Goal: Task Accomplishment & Management: Manage account settings

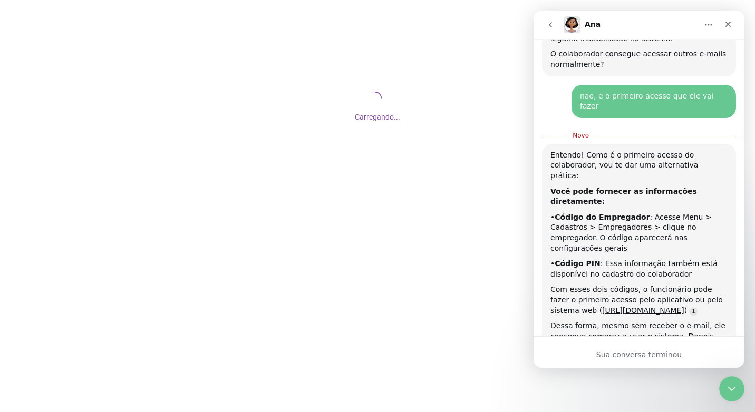
scroll to position [879, 0]
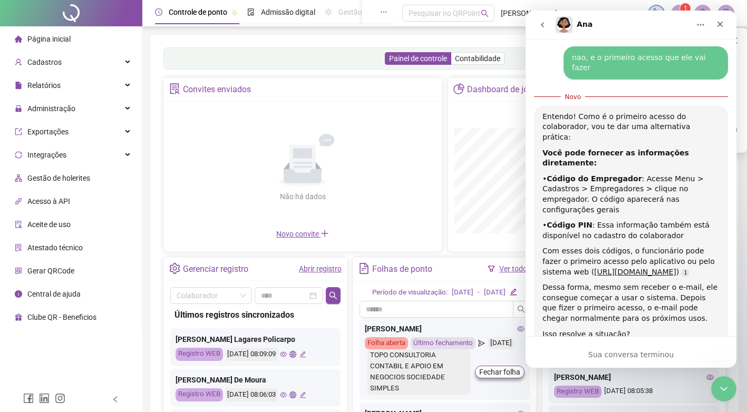
click at [280, 229] on div "Não há dados Não há dados Novo convite" at bounding box center [303, 174] width 278 height 144
drag, startPoint x: 280, startPoint y: 229, endPoint x: 143, endPoint y: 26, distance: 244.7
click at [287, 235] on span "Novo convite" at bounding box center [302, 234] width 53 height 8
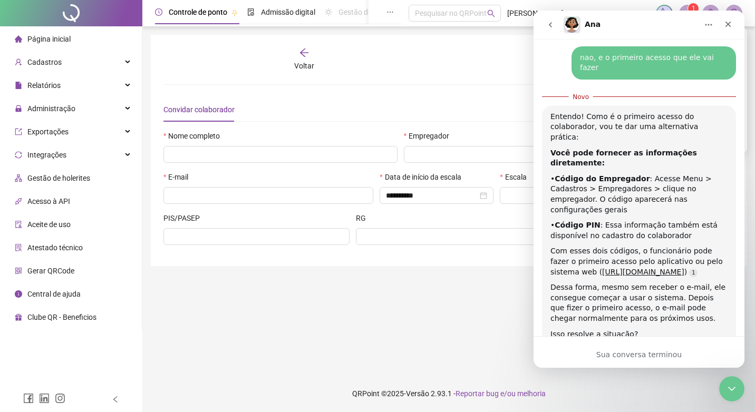
type input "*****"
click at [692, 105] on div "Entendo! Como é o primeiro acesso do colaborador, vou te dar uma alternativa pr…" at bounding box center [639, 225] width 194 height 240
click at [438, 93] on div "**********" at bounding box center [448, 150] width 570 height 206
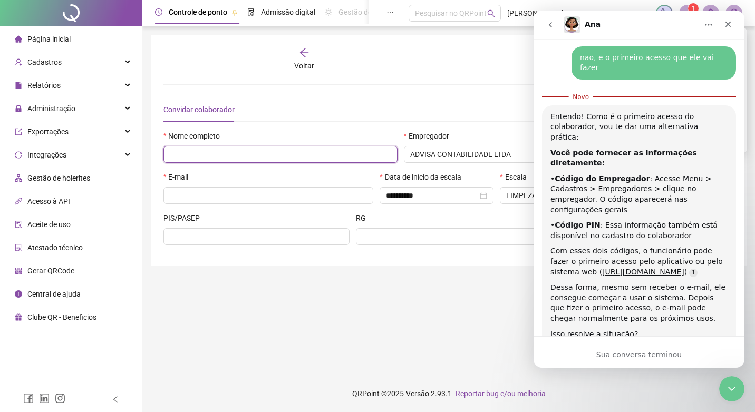
click at [265, 160] on input "text" at bounding box center [280, 154] width 234 height 17
click at [266, 157] on input "text" at bounding box center [280, 154] width 234 height 17
type input "**********"
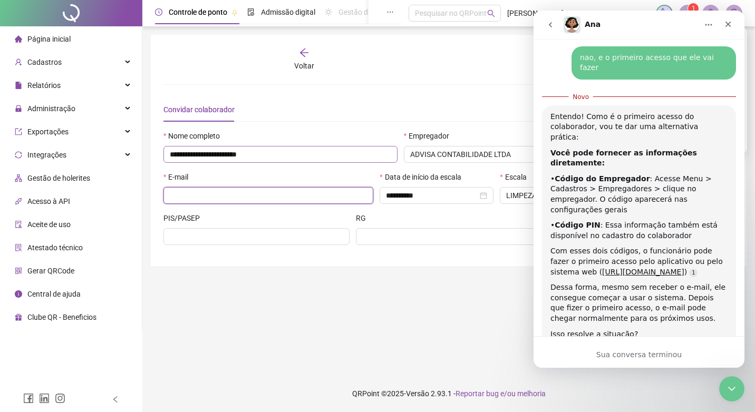
type input "**********"
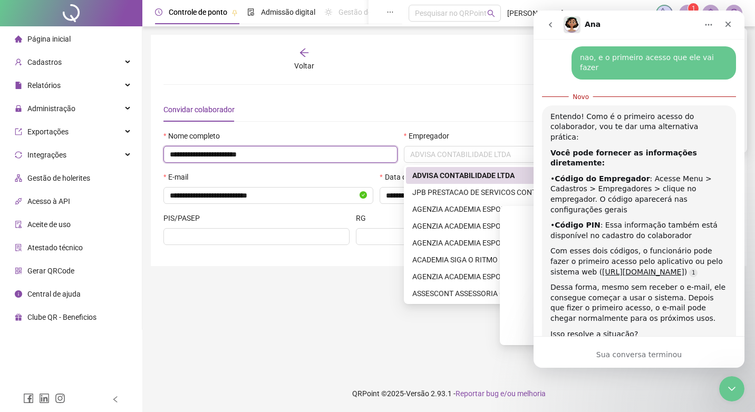
scroll to position [1451, 0]
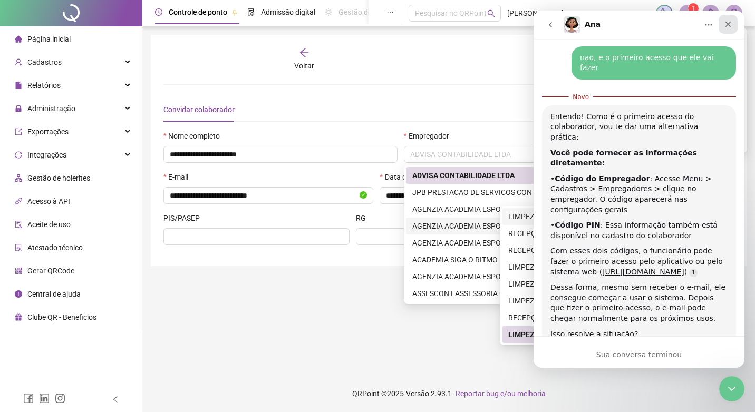
click at [728, 23] on icon "Fechar" at bounding box center [728, 24] width 8 height 8
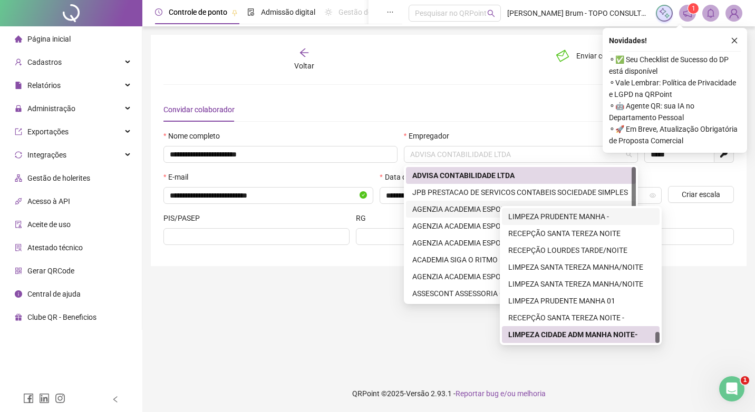
scroll to position [884, 0]
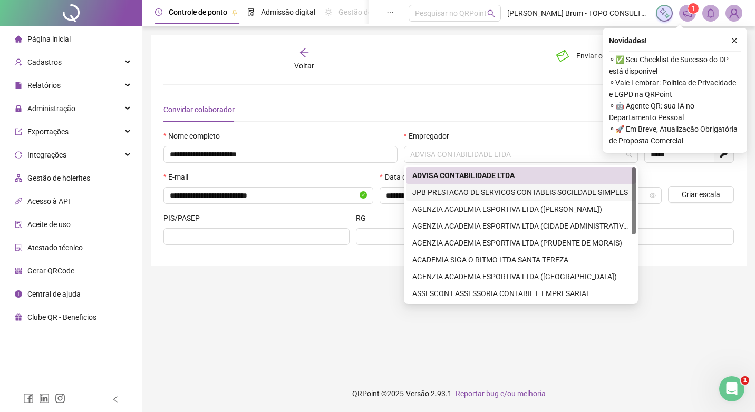
click at [452, 187] on div "JPB PRESTACAO DE SERVICOS CONTABEIS SOCIEDADE SIMPLES" at bounding box center [520, 193] width 217 height 12
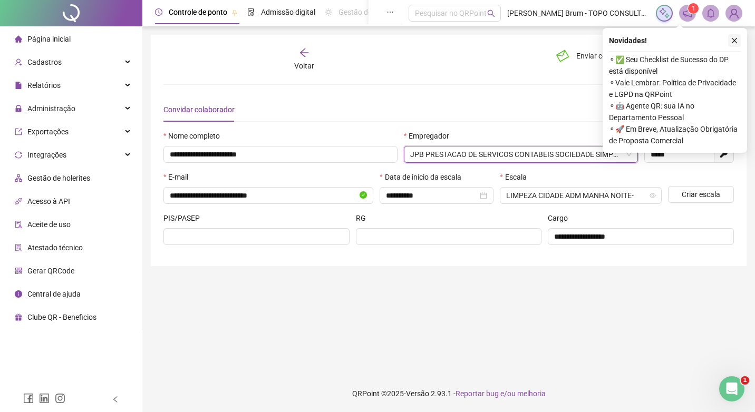
click at [737, 45] on button "button" at bounding box center [734, 40] width 13 height 13
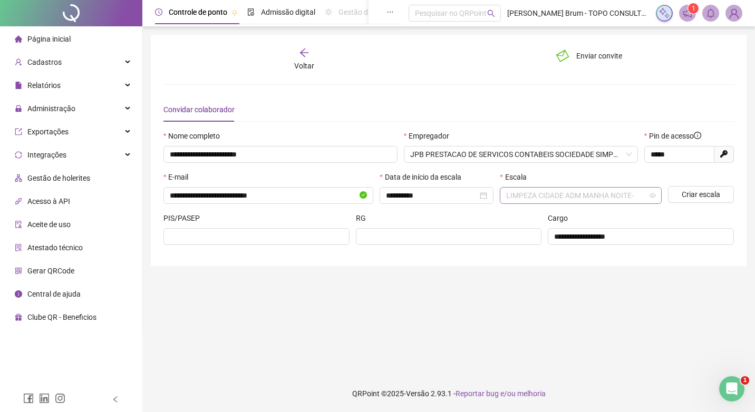
drag, startPoint x: 570, startPoint y: 192, endPoint x: 581, endPoint y: 192, distance: 10.5
click at [580, 192] on span "LIMPEZA CIDADE ADM MANHA NOITE-" at bounding box center [580, 196] width 149 height 16
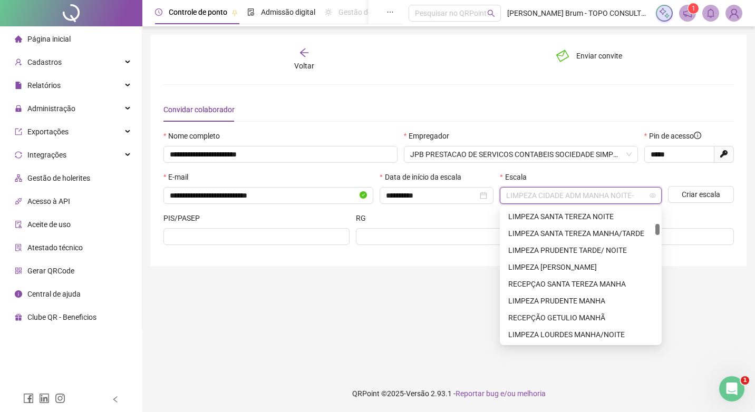
scroll to position [0, 0]
click at [572, 233] on div "ASSESCONT OPERAÇOES" at bounding box center [580, 234] width 145 height 12
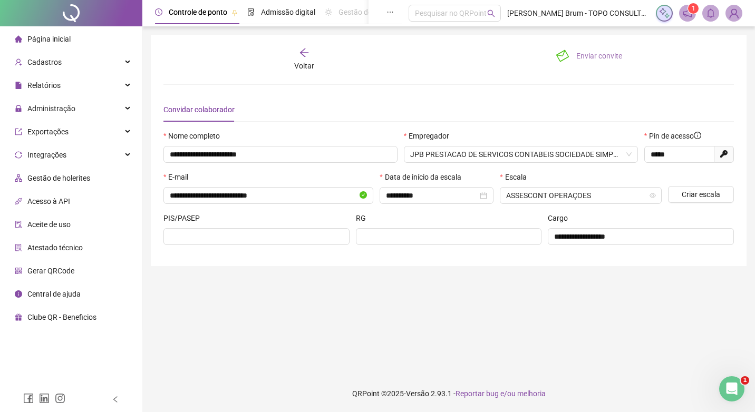
click at [594, 59] on span "Enviar convite" at bounding box center [599, 56] width 46 height 12
click at [730, 387] on icon "Abertura do Messenger da Intercom" at bounding box center [730, 387] width 17 height 17
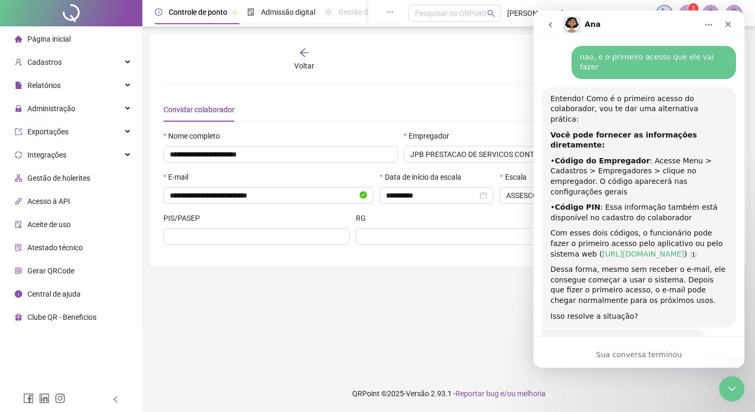
scroll to position [884, 0]
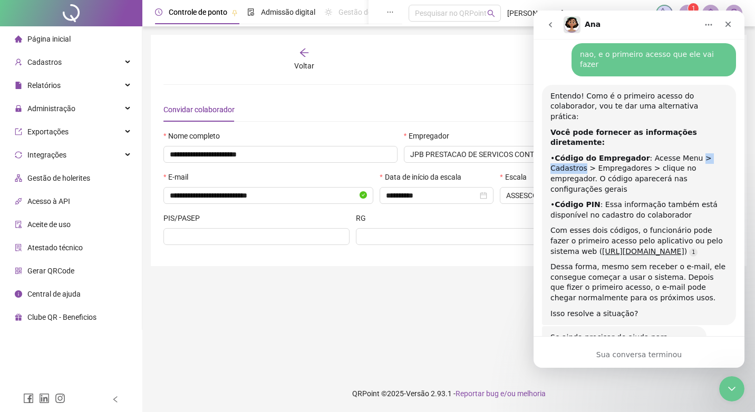
drag, startPoint x: 682, startPoint y: 83, endPoint x: 721, endPoint y: 78, distance: 38.8
click at [721, 153] on div "• Código do Empregador : Acesse Menu > Cadastros > Empregadores > clique no emp…" at bounding box center [638, 173] width 177 height 41
drag, startPoint x: 597, startPoint y: 96, endPoint x: 611, endPoint y: 94, distance: 14.9
click at [611, 153] on div "• Código do Empregador : Acesse Menu > Cadastros > Empregadores > clique no emp…" at bounding box center [638, 173] width 177 height 41
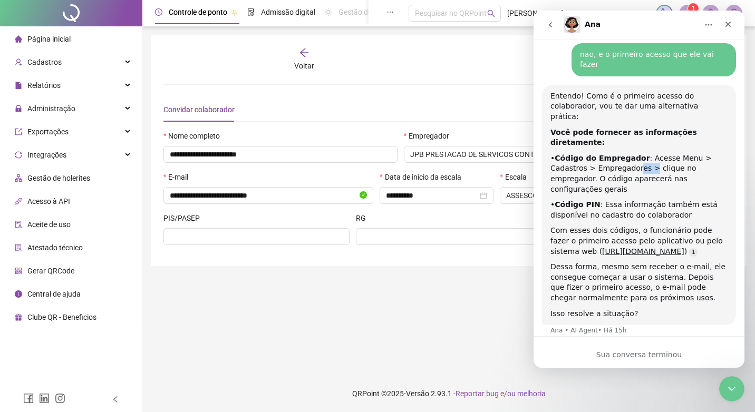
click at [611, 153] on div "• Código do Empregador : Acesse Menu > Cadastros > Empregadores > clique no emp…" at bounding box center [638, 173] width 177 height 41
drag, startPoint x: 626, startPoint y: 94, endPoint x: 672, endPoint y: 91, distance: 46.5
click at [672, 153] on div "• Código do Empregador : Acesse Menu > Cadastros > Empregadores > clique no emp…" at bounding box center [638, 173] width 177 height 41
click at [673, 153] on div "• Código do Empregador : Acesse Menu > Cadastros > Empregadores > clique no emp…" at bounding box center [638, 173] width 177 height 41
drag, startPoint x: 713, startPoint y: 91, endPoint x: 725, endPoint y: 91, distance: 12.1
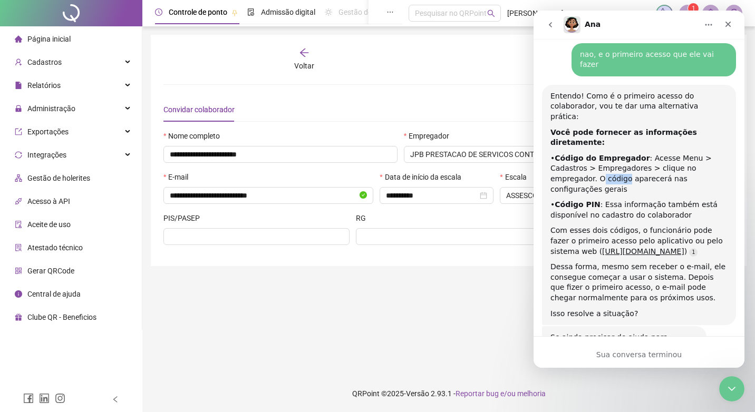
click at [725, 91] on div "Entendo! Como é o primeiro acesso do colaborador, vou te dar uma alternativa pr…" at bounding box center [639, 205] width 194 height 240
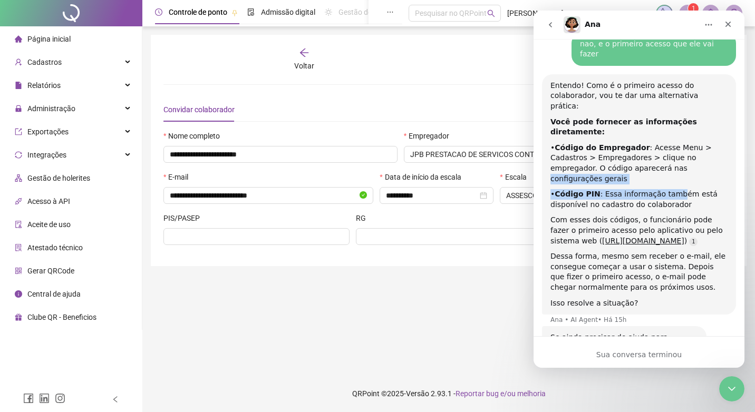
drag, startPoint x: 725, startPoint y: 91, endPoint x: 672, endPoint y: 101, distance: 54.7
click at [672, 101] on div "Entendo! Como é o primeiro acesso do colaborador, vou te dar uma alternativa pr…" at bounding box center [638, 195] width 177 height 228
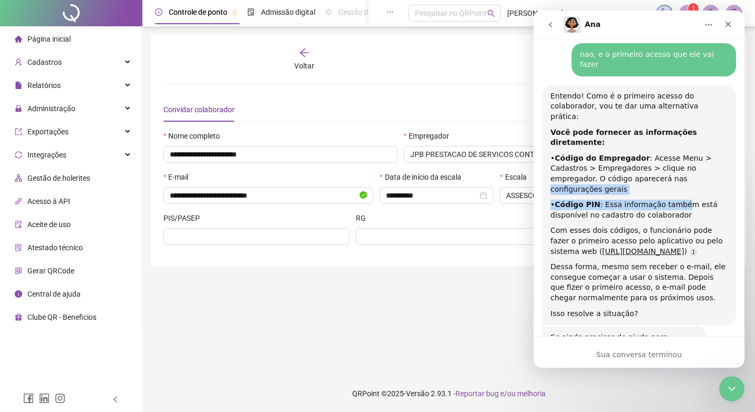
drag, startPoint x: 672, startPoint y: 101, endPoint x: 635, endPoint y: 108, distance: 37.4
click at [635, 153] on div "• Código do Empregador : Acesse Menu > Cadastros > Empregadores > clique no emp…" at bounding box center [638, 173] width 177 height 41
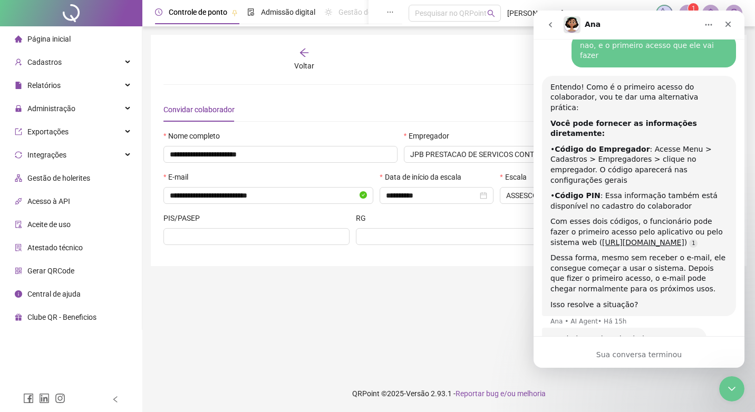
click at [476, 109] on div "Convidar colaborador" at bounding box center [448, 110] width 570 height 24
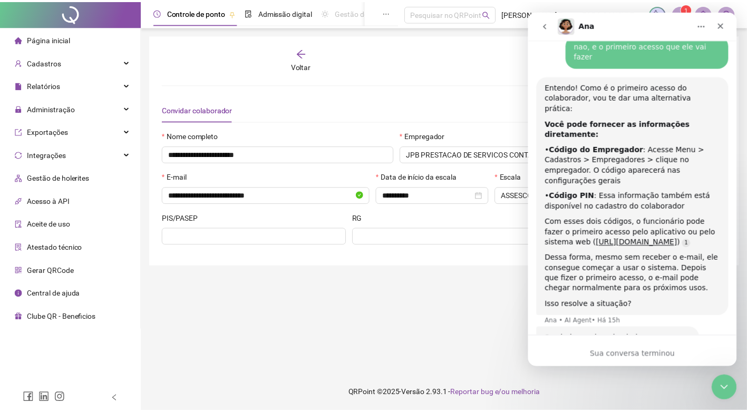
scroll to position [895, 0]
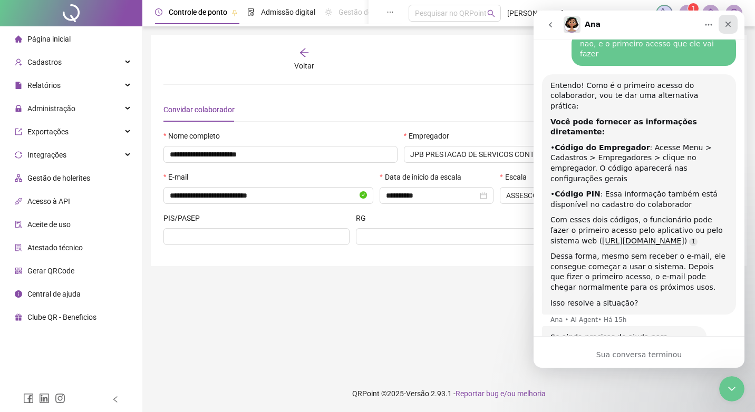
click at [727, 24] on icon "Fechar" at bounding box center [728, 25] width 6 height 6
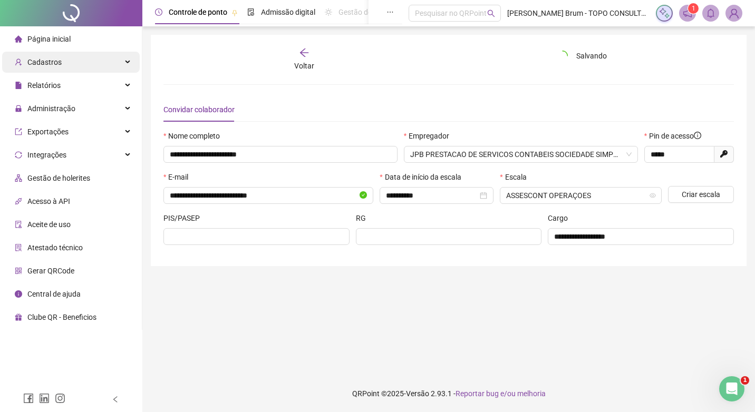
click at [65, 57] on div "Cadastros" at bounding box center [71, 62] width 138 height 21
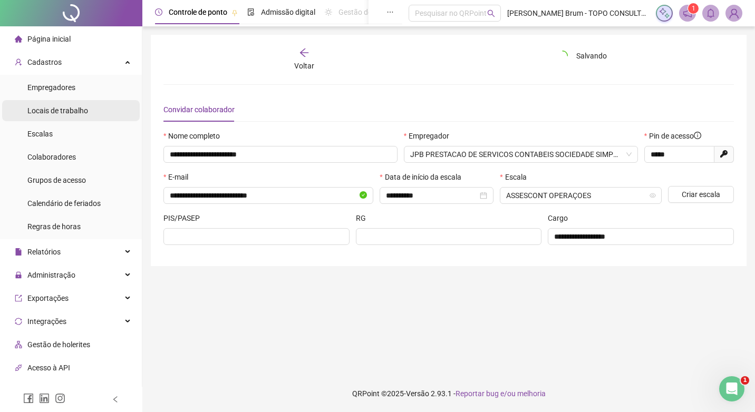
click at [73, 113] on span "Locais de trabalho" at bounding box center [57, 110] width 61 height 8
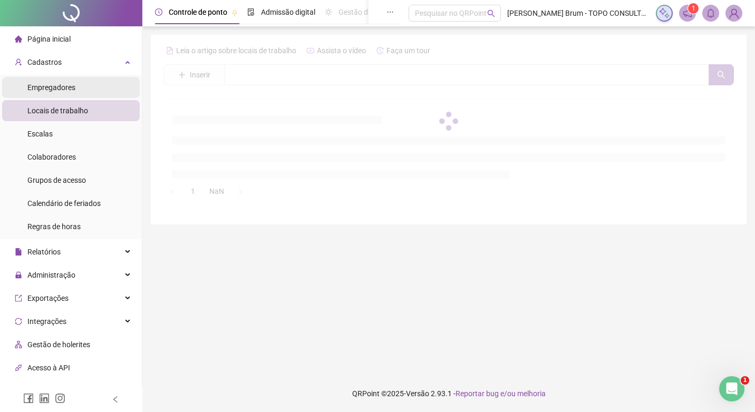
click at [73, 85] on span "Empregadores" at bounding box center [51, 87] width 48 height 8
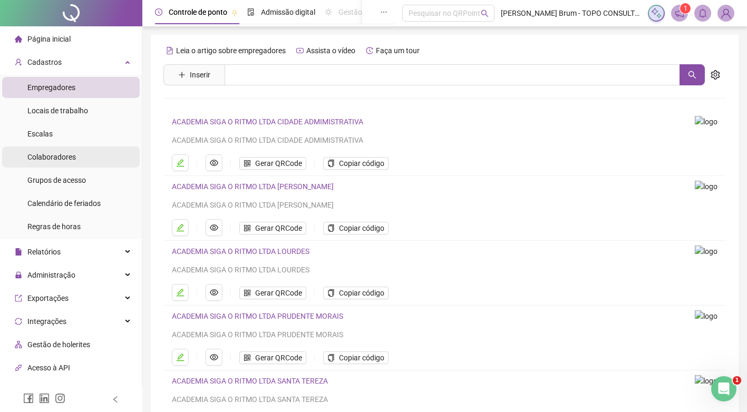
click at [73, 154] on span "Colaboradores" at bounding box center [51, 157] width 48 height 8
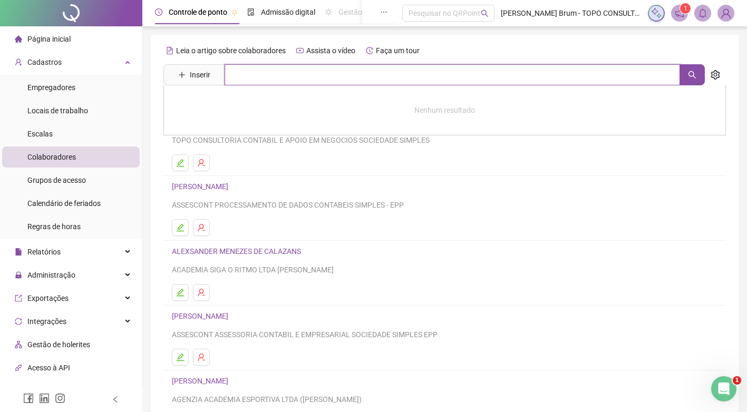
click at [268, 66] on input "text" at bounding box center [452, 74] width 455 height 21
type input "******"
click at [695, 75] on icon "search" at bounding box center [692, 75] width 8 height 8
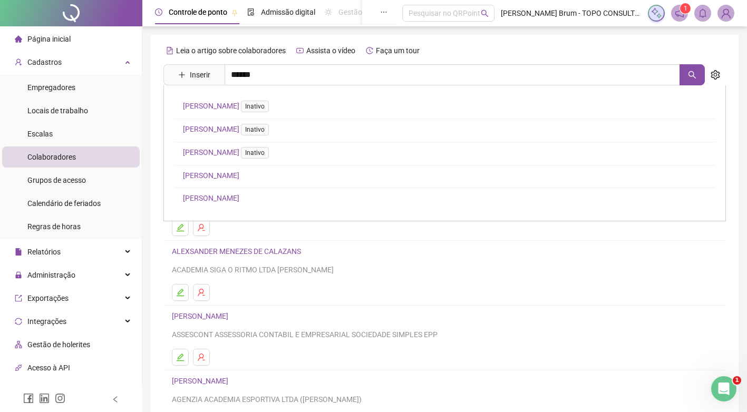
click at [256, 180] on div "[PERSON_NAME] Inativo [PERSON_NAME] Inativo [PERSON_NAME] Inativo [PERSON_NAME]" at bounding box center [444, 153] width 562 height 136
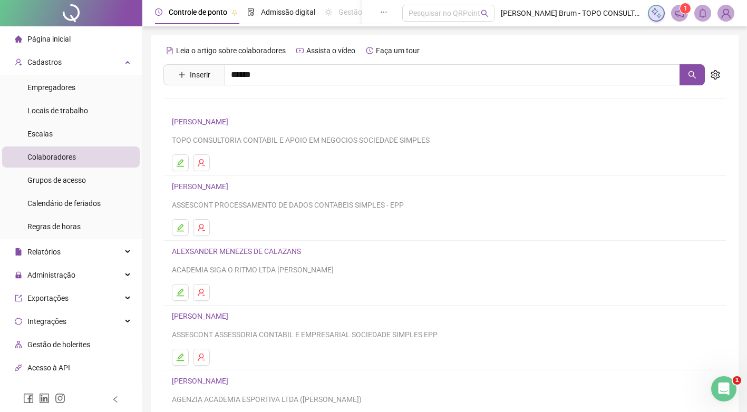
click at [259, 178] on div "Leia o artigo sobre colaboradores Assista o vídeo Faça um tour Inserir ****** […" at bounding box center [444, 247] width 562 height 410
drag, startPoint x: 293, startPoint y: 85, endPoint x: 298, endPoint y: 81, distance: 7.5
click at [293, 85] on div "Leia o artigo sobre colaboradores Assista o vídeo Faça um tour Inserir ****** […" at bounding box center [444, 247] width 562 height 410
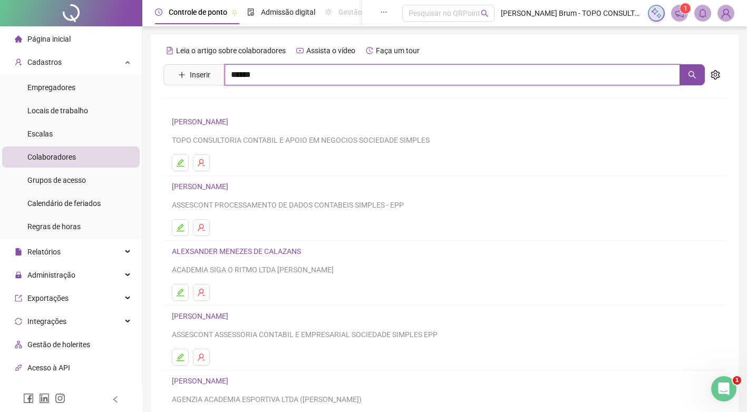
drag, startPoint x: 300, startPoint y: 76, endPoint x: 293, endPoint y: 84, distance: 11.6
click at [300, 76] on input "******" at bounding box center [452, 74] width 455 height 21
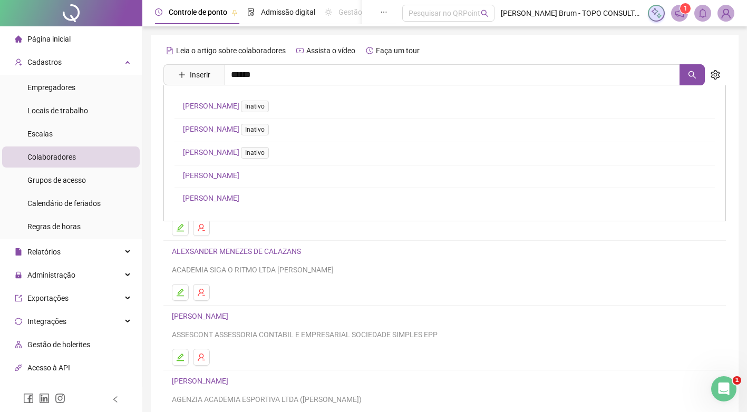
click at [239, 176] on link "[PERSON_NAME]" at bounding box center [211, 175] width 56 height 8
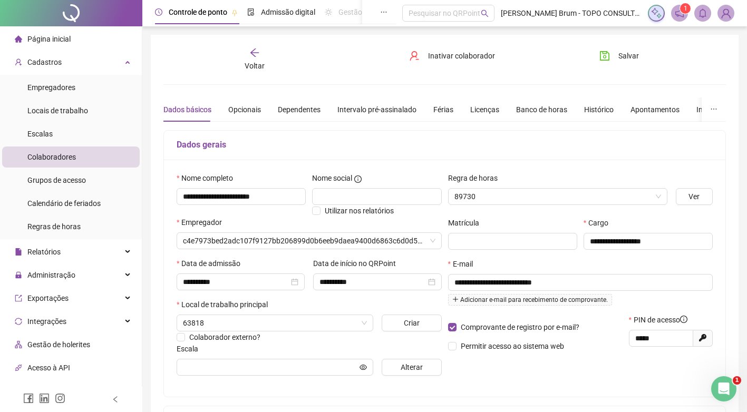
type input "**********"
click at [716, 108] on button "button" at bounding box center [714, 110] width 24 height 24
click at [697, 112] on div "Integrações" at bounding box center [715, 110] width 39 height 12
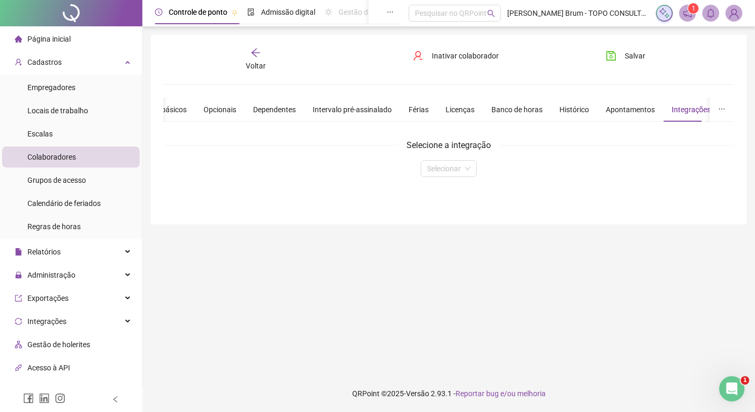
click at [697, 112] on div "Integrações" at bounding box center [691, 110] width 39 height 12
click at [645, 114] on div "Apontamentos" at bounding box center [630, 110] width 49 height 12
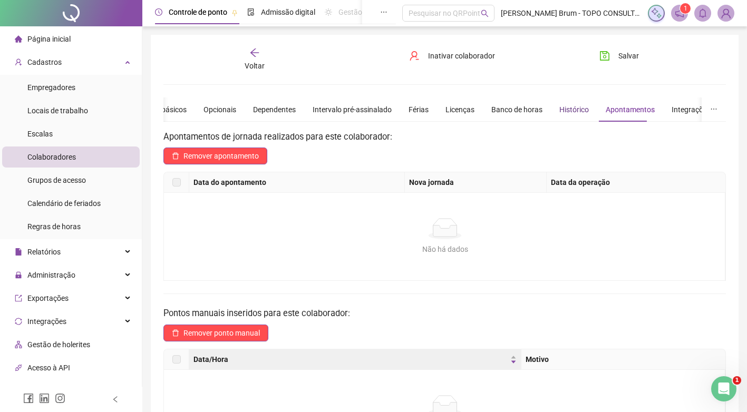
click at [578, 112] on div "Histórico" at bounding box center [574, 110] width 30 height 12
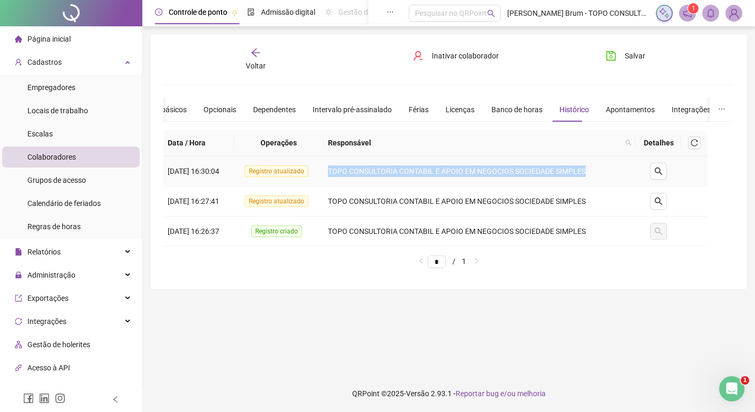
drag, startPoint x: 316, startPoint y: 172, endPoint x: 618, endPoint y: 174, distance: 302.6
click at [618, 174] on tr "302240 [DATE] 16:30:04 Registro atualizado TOPO CONSULTORIA CONTABIL E APOIO EM…" at bounding box center [448, 172] width 570 height 30
drag, startPoint x: 618, startPoint y: 174, endPoint x: 658, endPoint y: 171, distance: 39.7
click at [658, 171] on icon "search" at bounding box center [658, 171] width 8 height 8
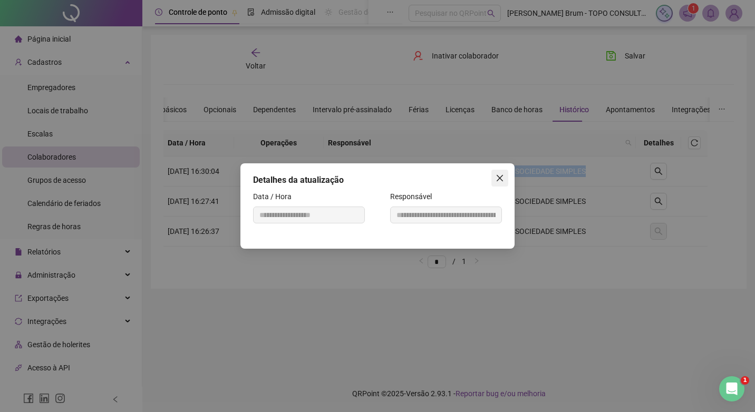
click at [498, 181] on icon "close" at bounding box center [499, 178] width 8 height 8
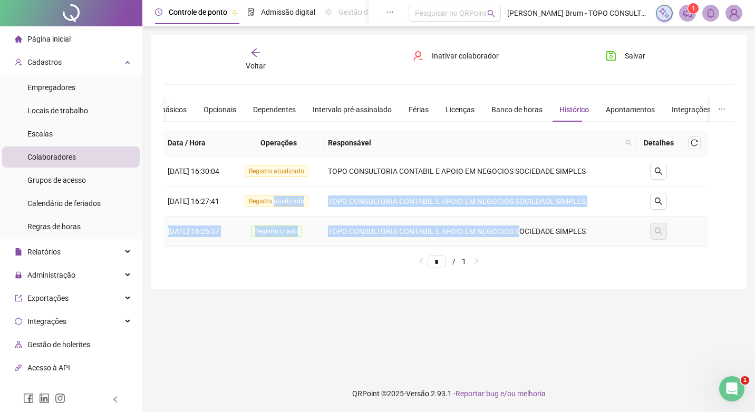
drag, startPoint x: 289, startPoint y: 206, endPoint x: 530, endPoint y: 228, distance: 242.4
click at [530, 228] on tbody "302240 [DATE] 16:30:04 Registro atualizado TOPO CONSULTORIA CONTABIL E APOIO EM…" at bounding box center [448, 202] width 570 height 90
drag, startPoint x: 530, startPoint y: 228, endPoint x: 491, endPoint y: 251, distance: 45.7
click at [530, 228] on td "TOPO CONSULTORIA CONTABIL E APOIO EM NEGOCIOS SOCIEDADE SIMPLES" at bounding box center [480, 232] width 312 height 30
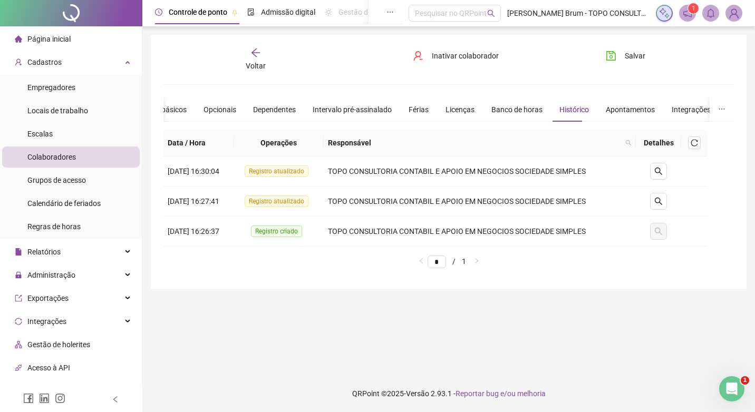
click at [475, 261] on ul "* / 1" at bounding box center [448, 261] width 570 height 13
drag, startPoint x: 320, startPoint y: 228, endPoint x: 524, endPoint y: 225, distance: 204.0
click at [321, 228] on td "Registro criado" at bounding box center [279, 232] width 90 height 30
click at [641, 112] on div "Apontamentos" at bounding box center [630, 110] width 49 height 12
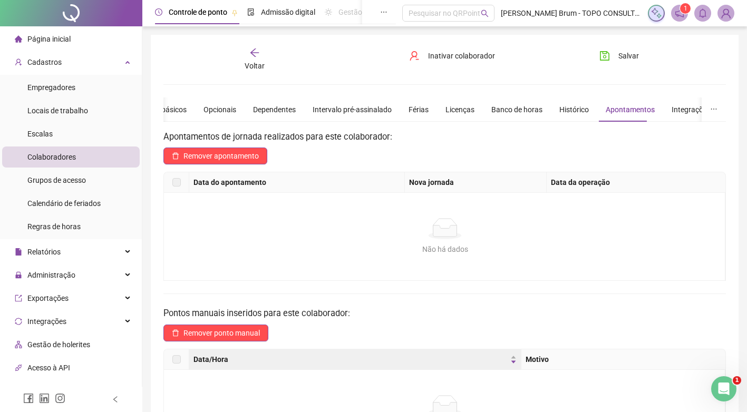
click at [663, 110] on div "Dados básicos Opcionais Dependentes Intervalo pré-assinalado Férias Licenças Ba…" at bounding box center [454, 110] width 630 height 24
click at [463, 113] on div "Licenças" at bounding box center [459, 110] width 29 height 12
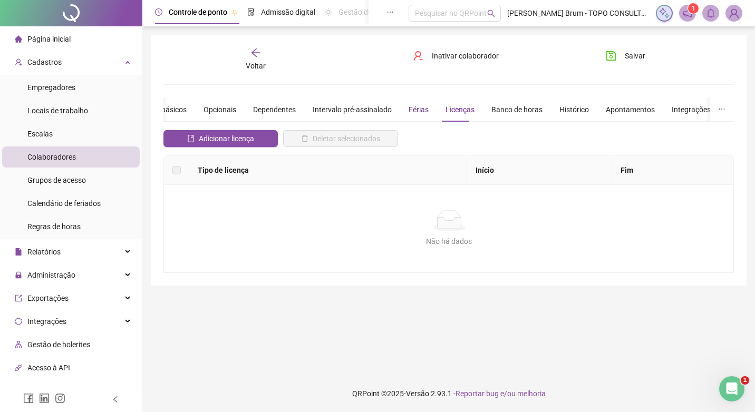
click at [409, 112] on div "Férias" at bounding box center [419, 110] width 20 height 12
click at [332, 112] on div "Intervalo pré-assinalado" at bounding box center [352, 110] width 79 height 12
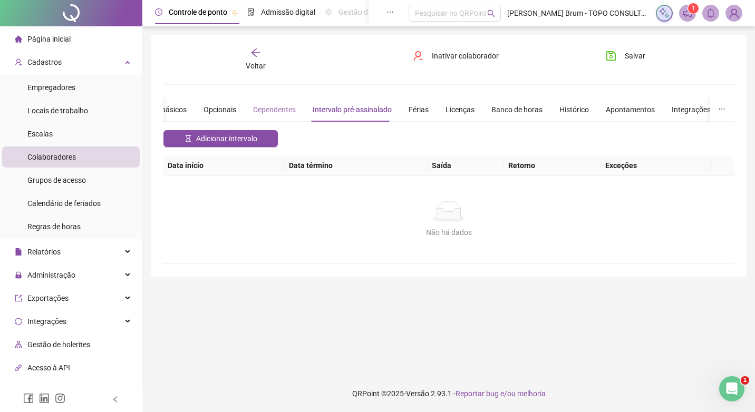
click at [274, 116] on div "Dependentes" at bounding box center [274, 110] width 43 height 24
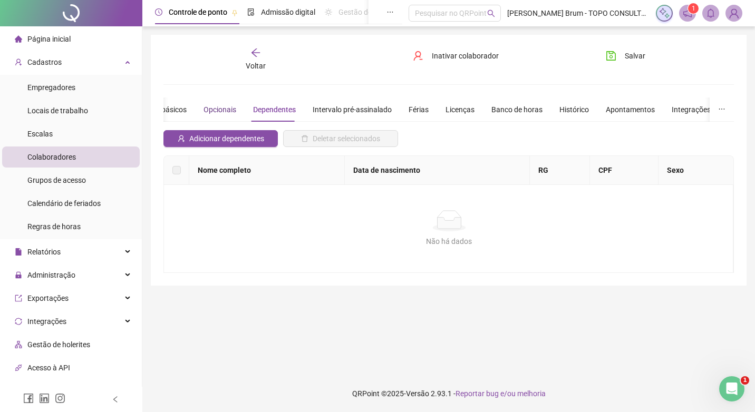
click at [210, 105] on div "Opcionais" at bounding box center [219, 110] width 33 height 12
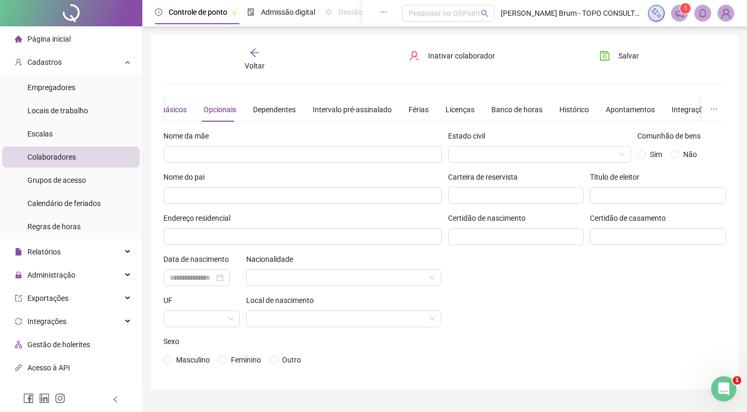
click at [177, 110] on div "Dados básicos" at bounding box center [163, 110] width 48 height 12
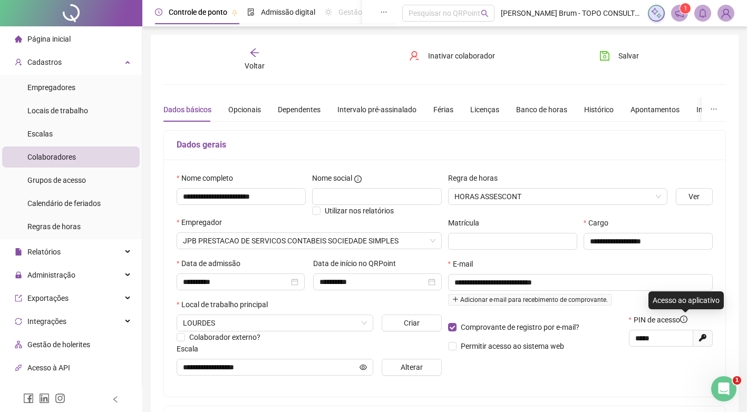
click at [684, 318] on icon "info-circle" at bounding box center [683, 319] width 7 height 7
click at [723, 296] on div "**********" at bounding box center [444, 278] width 561 height 237
click at [701, 193] on button "Ver" at bounding box center [694, 196] width 37 height 17
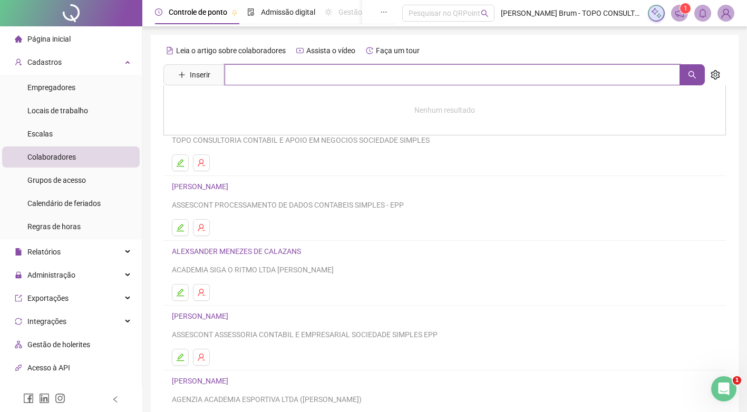
click at [293, 68] on input "text" at bounding box center [452, 74] width 455 height 21
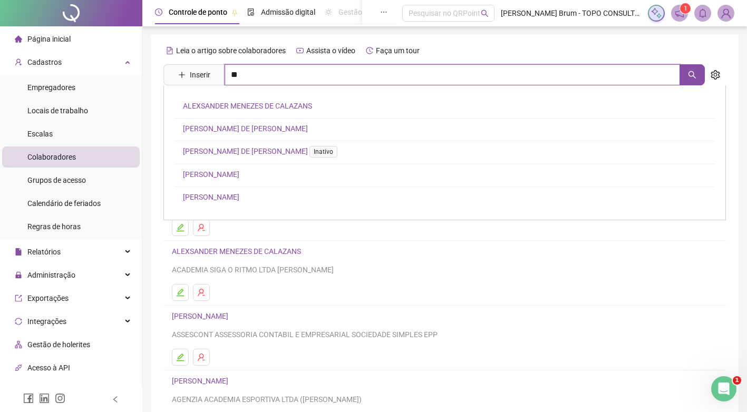
click at [259, 75] on input "**" at bounding box center [452, 74] width 455 height 21
type input "******"
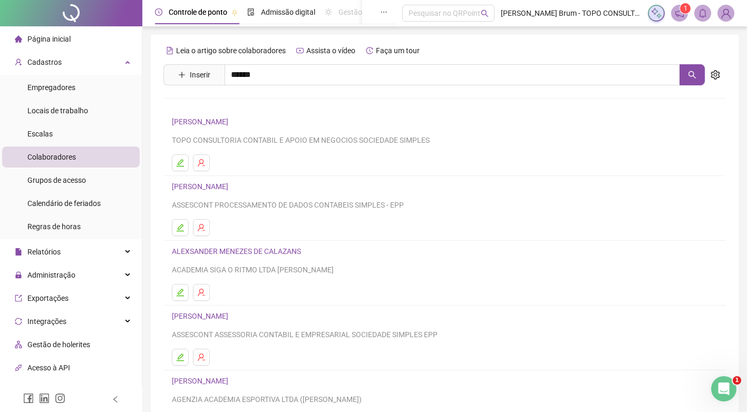
click at [239, 173] on link "[PERSON_NAME]" at bounding box center [211, 175] width 56 height 8
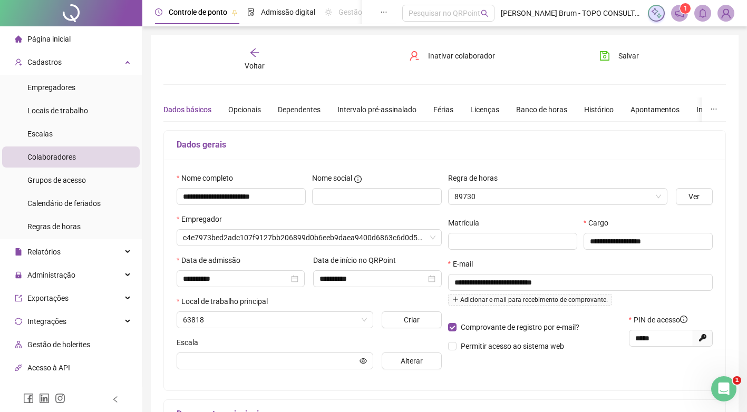
type input "**********"
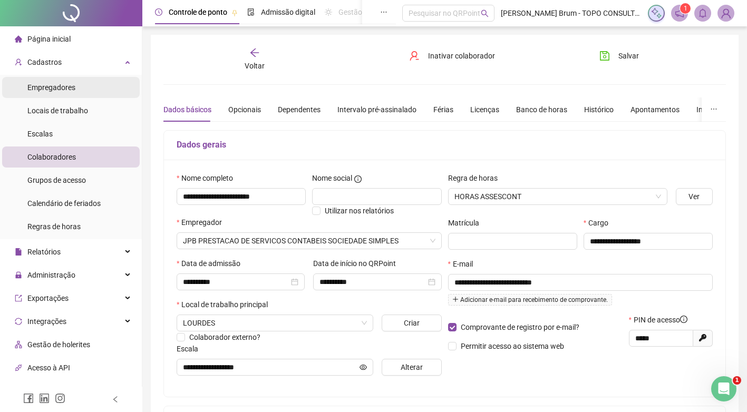
click at [85, 86] on li "Empregadores" at bounding box center [71, 87] width 138 height 21
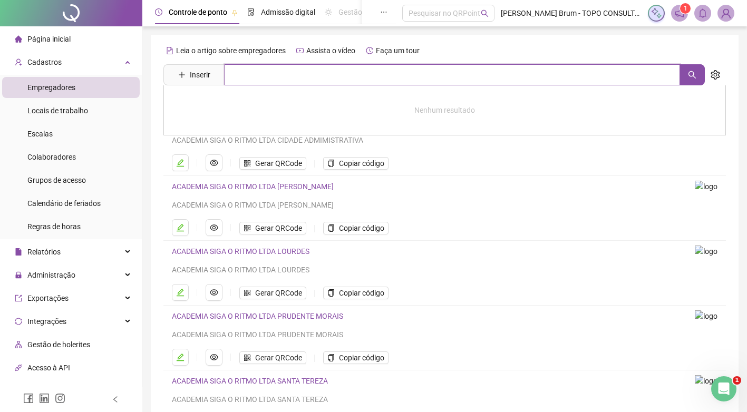
click at [322, 76] on input "text" at bounding box center [452, 74] width 455 height 21
type input "***"
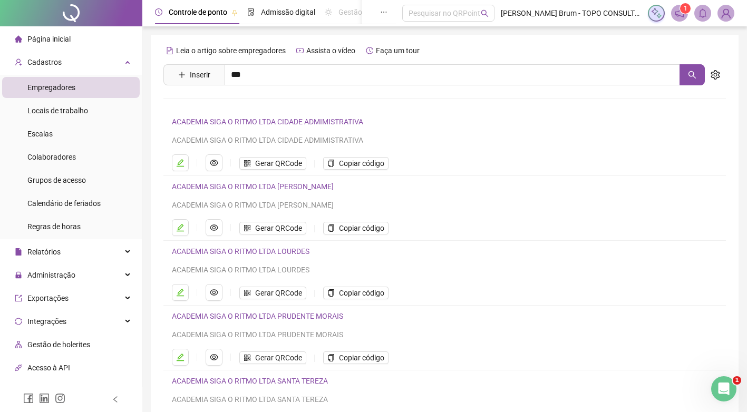
click at [255, 108] on link "JPB PRESTACAO DE SERVICOS CONTABEIS SOCIEDADE SIMPLES" at bounding box center [291, 106] width 216 height 8
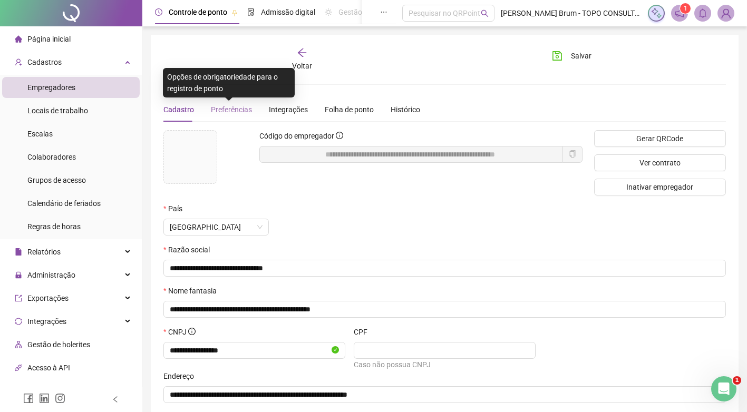
drag, startPoint x: 233, startPoint y: 96, endPoint x: 222, endPoint y: 107, distance: 15.3
click at [232, 96] on div "Opções de obrigatoriedade para o registro de ponto" at bounding box center [229, 83] width 132 height 30
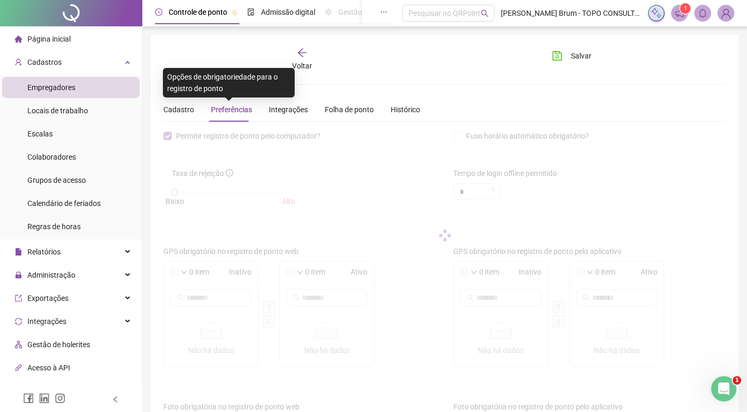
click at [222, 109] on span "Preferências" at bounding box center [231, 109] width 41 height 8
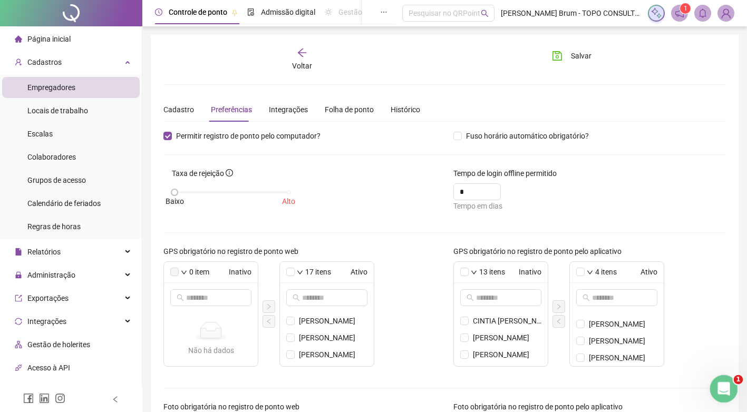
drag, startPoint x: 712, startPoint y: 391, endPoint x: 1418, endPoint y: 767, distance: 800.3
click at [710, 391] on div "Abertura do Messenger da Intercom" at bounding box center [722, 387] width 35 height 35
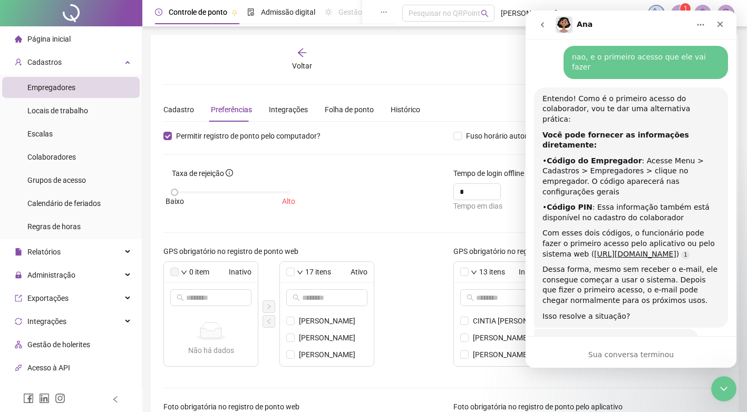
scroll to position [884, 0]
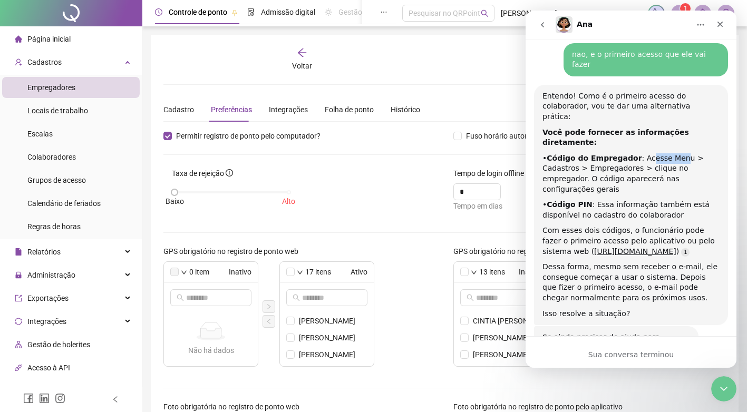
drag, startPoint x: 650, startPoint y: 84, endPoint x: 669, endPoint y: 86, distance: 19.1
click at [669, 153] on div "• Código do Empregador : Acesse Menu > Cadastros > Empregadores > clique no emp…" at bounding box center [630, 173] width 177 height 41
drag, startPoint x: 685, startPoint y: 79, endPoint x: 705, endPoint y: 81, distance: 20.1
click at [705, 153] on div "• Código do Empregador : Acesse Menu > Cadastros > Empregadores > clique no emp…" at bounding box center [630, 173] width 177 height 41
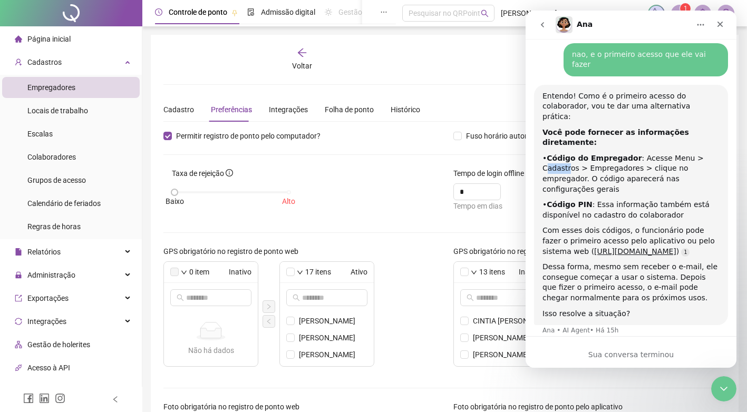
scroll to position [895, 0]
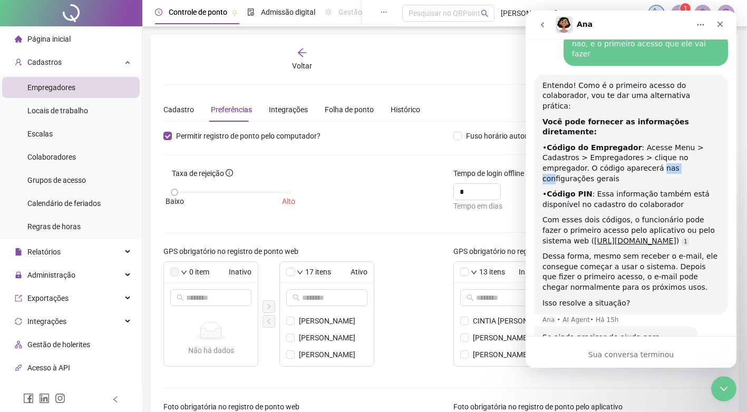
drag, startPoint x: 578, startPoint y: 96, endPoint x: 620, endPoint y: 86, distance: 43.7
click at [603, 143] on div "• Código do Empregador : Acesse Menu > Cadastros > Empregadores > clique no emp…" at bounding box center [630, 163] width 177 height 41
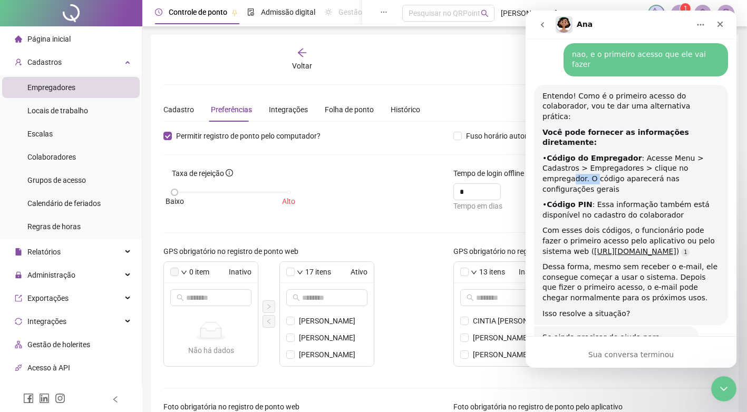
drag, startPoint x: 620, startPoint y: 86, endPoint x: 688, endPoint y: 94, distance: 68.4
click at [688, 153] on div "• Código do Empregador : Acesse Menu > Cadastros > Empregadores > clique no emp…" at bounding box center [630, 173] width 177 height 41
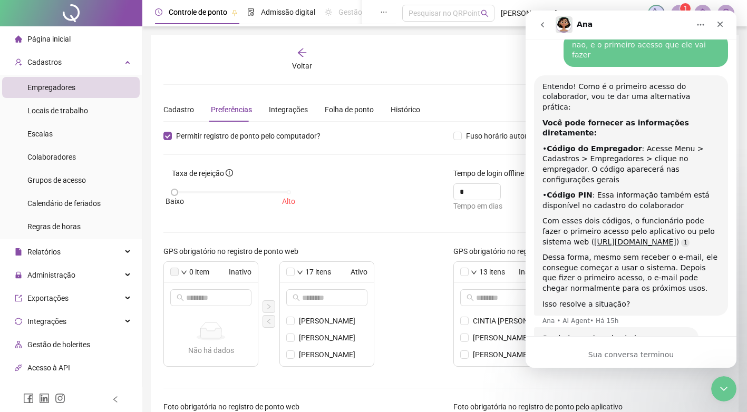
click at [689, 144] on div "• Código do Empregador : Acesse Menu > Cadastros > Empregadores > clique no emp…" at bounding box center [630, 164] width 177 height 41
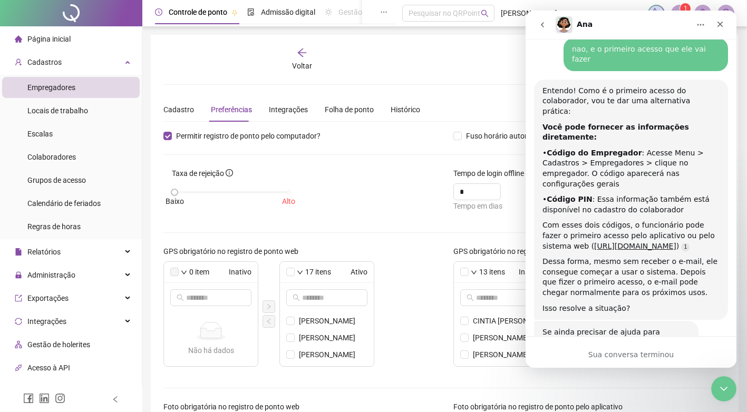
scroll to position [884, 0]
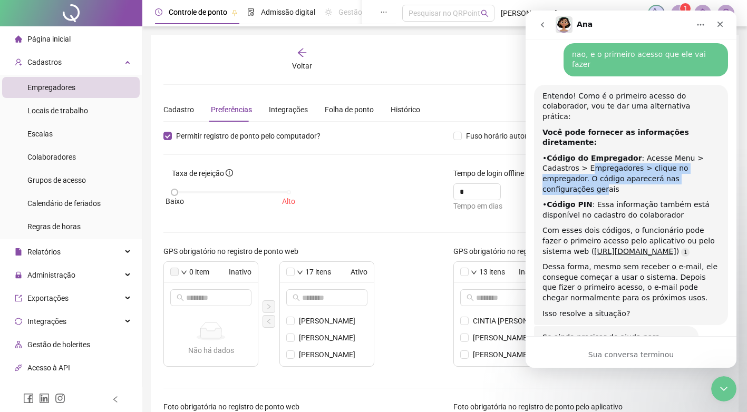
drag, startPoint x: 552, startPoint y: 97, endPoint x: 649, endPoint y: 98, distance: 97.5
click at [649, 153] on div "• Código do Empregador : Acesse Menu > Cadastros > Empregadores > clique no emp…" at bounding box center [630, 173] width 177 height 41
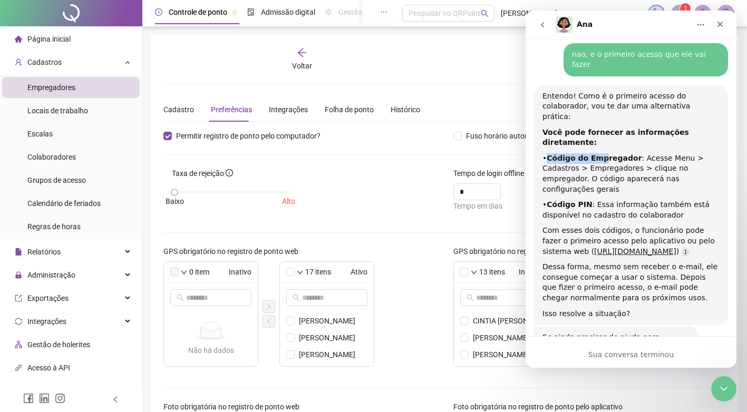
drag, startPoint x: 592, startPoint y: 83, endPoint x: 598, endPoint y: 83, distance: 5.8
click at [598, 153] on div "• Código do Empregador : Acesse Menu > Cadastros > Empregadores > clique no emp…" at bounding box center [630, 173] width 177 height 41
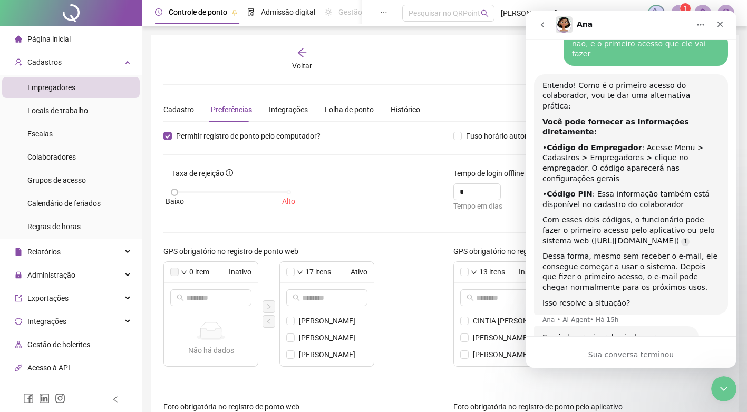
drag, startPoint x: 598, startPoint y: 83, endPoint x: 622, endPoint y: 93, distance: 26.0
click at [622, 143] on div "• Código do Empregador : Acesse Menu > Cadastros > Empregadores > clique no emp…" at bounding box center [630, 163] width 177 height 41
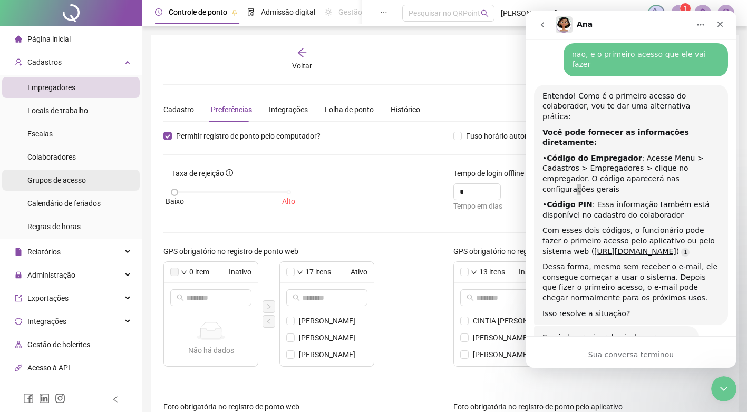
drag, startPoint x: 73, startPoint y: 79, endPoint x: 94, endPoint y: 186, distance: 108.4
click at [73, 79] on div "Empregadores" at bounding box center [51, 87] width 48 height 21
click at [302, 152] on form "Permitir registro de ponto pelo computador? Fuso horário automático obrigatório…" at bounding box center [444, 408] width 562 height 556
click at [719, 27] on icon "Fechar" at bounding box center [720, 24] width 8 height 8
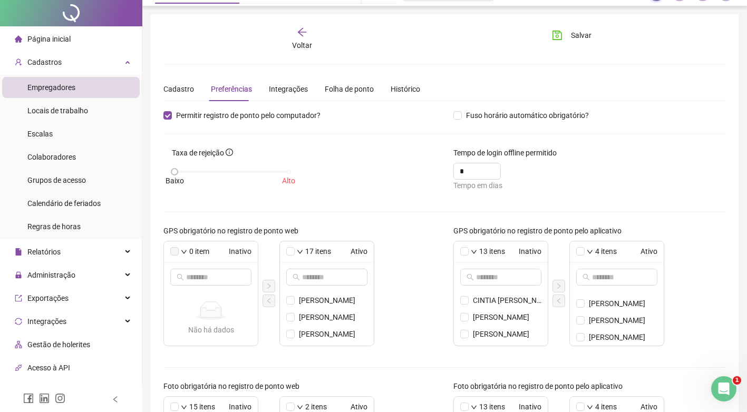
scroll to position [0, 0]
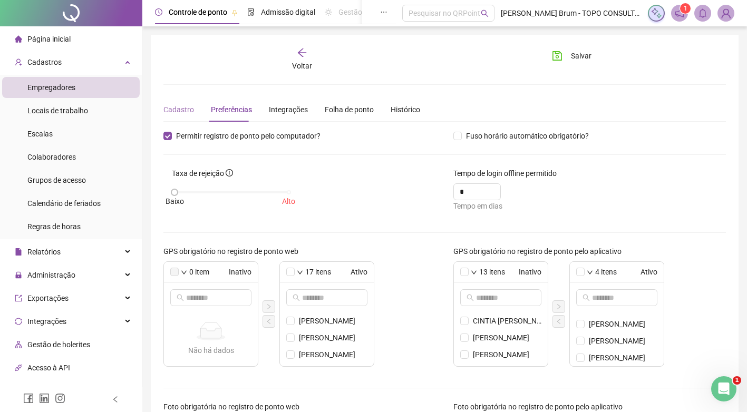
click at [169, 99] on div "Cadastro" at bounding box center [178, 110] width 31 height 24
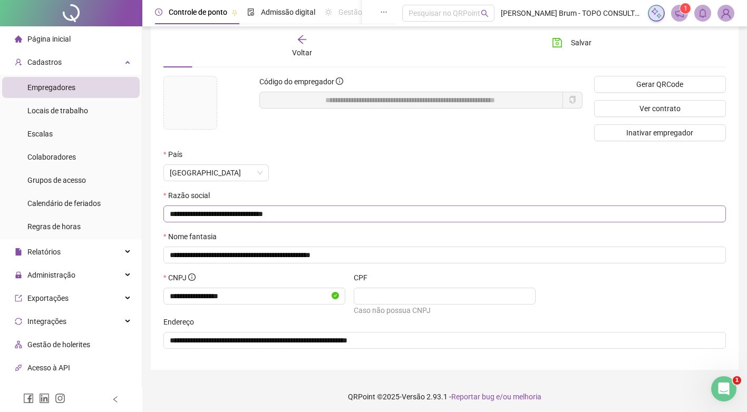
scroll to position [57, 0]
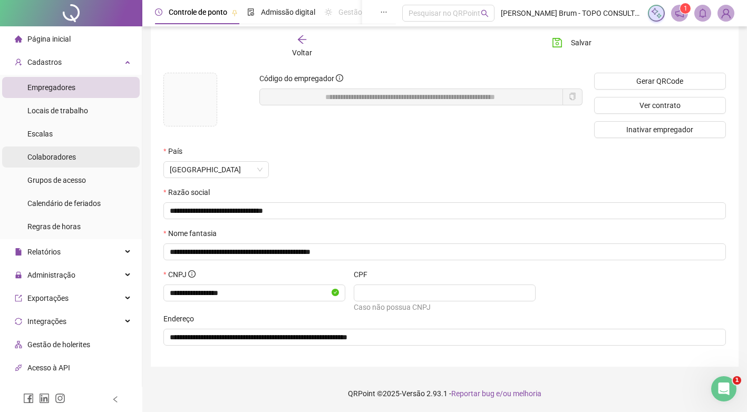
click at [86, 162] on li "Colaboradores" at bounding box center [71, 157] width 138 height 21
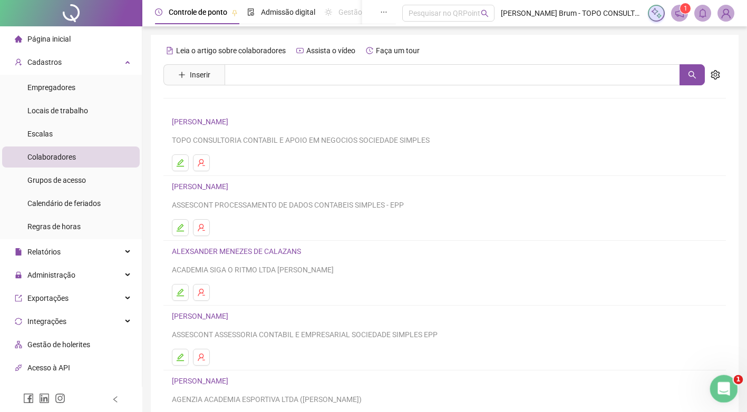
scroll to position [98, 0]
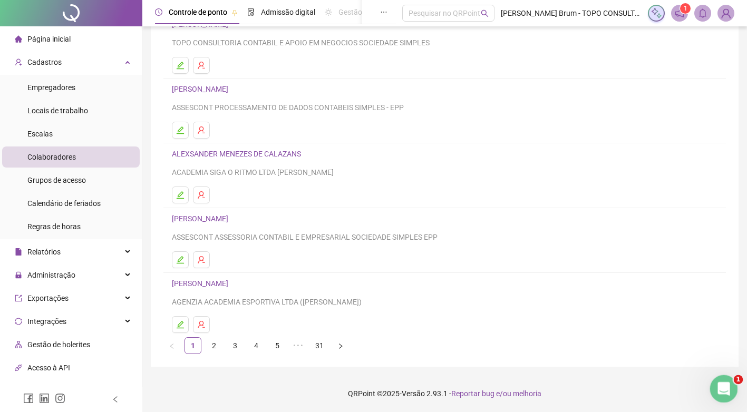
click at [728, 384] on icon "Abertura do Messenger da Intercom" at bounding box center [722, 387] width 17 height 17
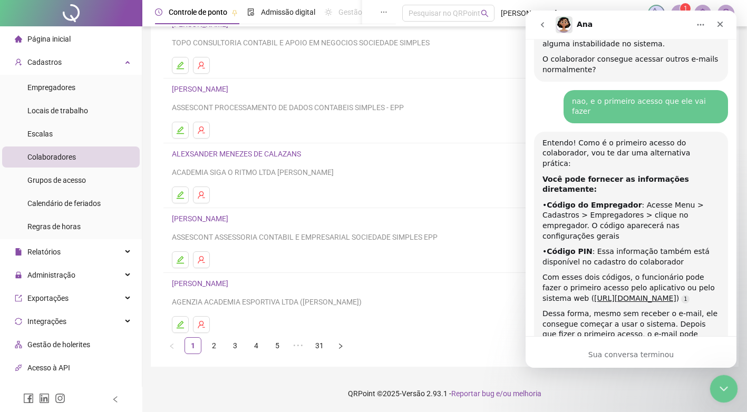
scroll to position [884, 0]
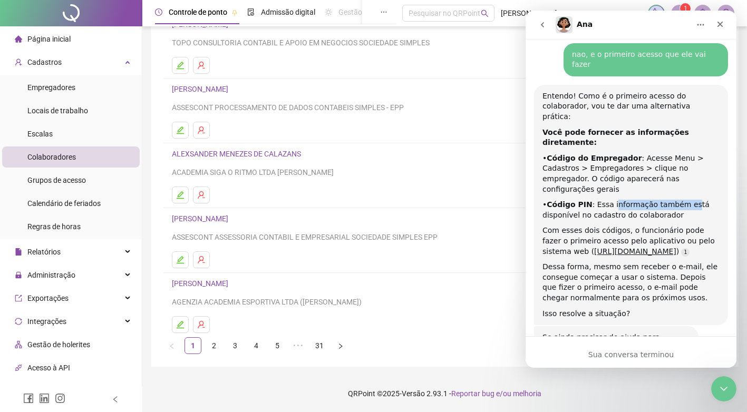
drag, startPoint x: 615, startPoint y: 116, endPoint x: 683, endPoint y: 119, distance: 68.0
click at [683, 200] on div "• Código PIN : Essa informação também está disponível no cadastro do colaborador" at bounding box center [630, 210] width 177 height 21
click at [684, 200] on div "• Código PIN : Essa informação também está disponível no cadastro do colaborador" at bounding box center [630, 210] width 177 height 21
click at [694, 200] on div "• Código PIN : Essa informação também está disponível no cadastro do colaborador" at bounding box center [630, 210] width 177 height 21
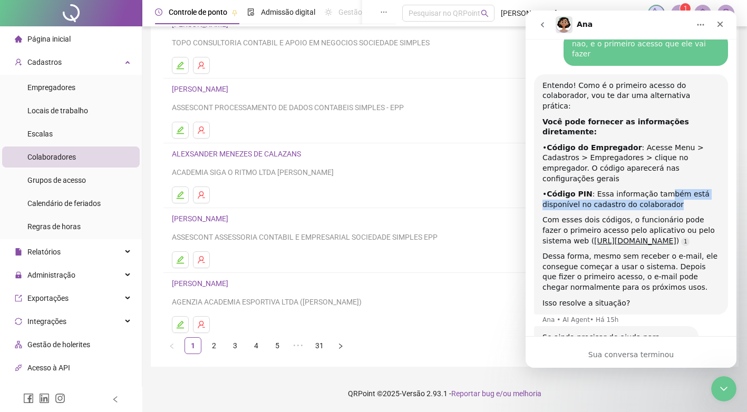
click at [687, 189] on div "• Código PIN : Essa informação também está disponível no cadastro do colaborador" at bounding box center [630, 199] width 177 height 21
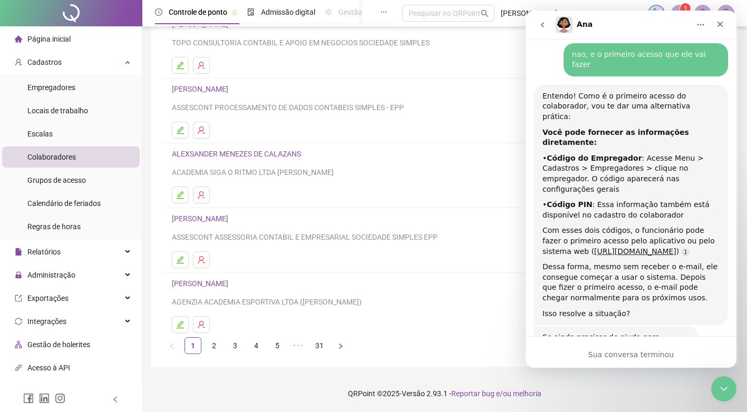
drag, startPoint x: 687, startPoint y: 120, endPoint x: 620, endPoint y: 104, distance: 68.8
click at [620, 153] on div "• Código do Empregador : Acesse Menu > Cadastros > Empregadores > clique no emp…" at bounding box center [630, 173] width 177 height 41
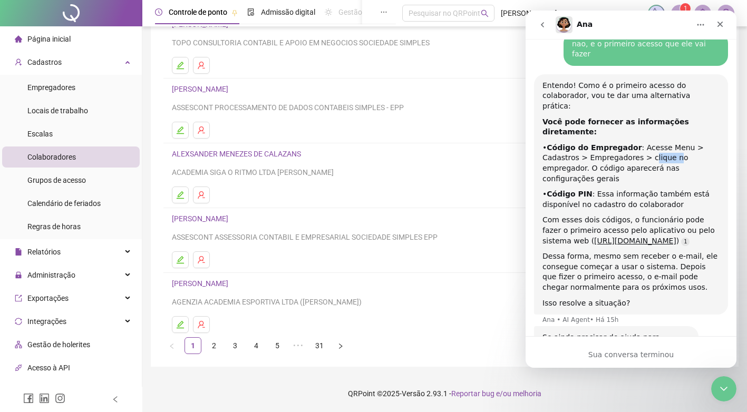
drag, startPoint x: 608, startPoint y: 85, endPoint x: 635, endPoint y: 85, distance: 26.9
click at [635, 143] on div "• Código do Empregador : Acesse Menu > Cadastros > Empregadores > clique no emp…" at bounding box center [630, 163] width 177 height 41
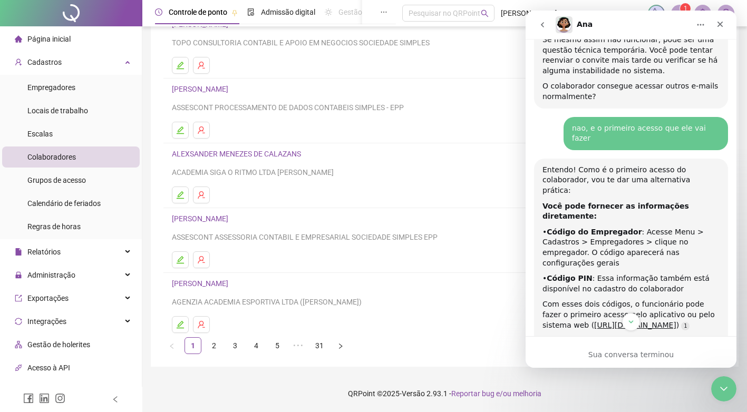
scroll to position [789, 0]
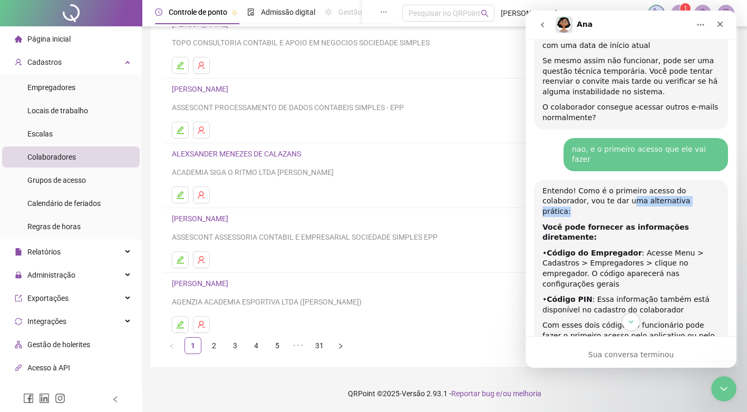
drag, startPoint x: 582, startPoint y: 141, endPoint x: 694, endPoint y: 151, distance: 111.7
click at [694, 186] on div "Entendo! Como é o primeiro acesso do colaborador, vou te dar uma alternativa pr…" at bounding box center [630, 300] width 177 height 228
drag, startPoint x: 614, startPoint y: 139, endPoint x: 699, endPoint y: 138, distance: 85.9
click at [699, 186] on div "Entendo! Como é o primeiro acesso do colaborador, vou te dar uma alternativa pr…" at bounding box center [630, 201] width 177 height 31
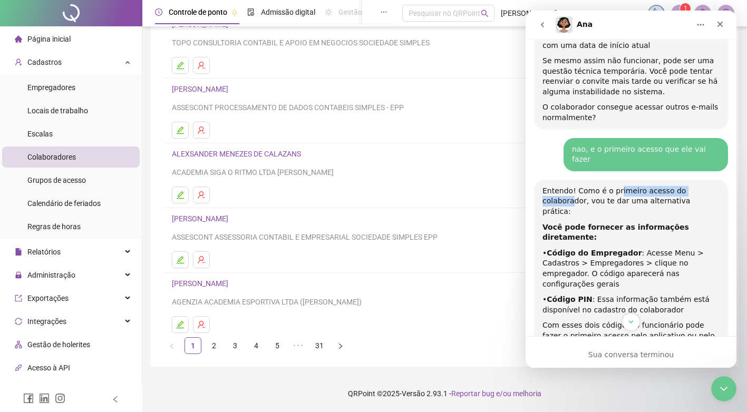
drag, startPoint x: 699, startPoint y: 138, endPoint x: 645, endPoint y: 138, distance: 54.8
click at [699, 186] on div "Entendo! Como é o primeiro acesso do colaborador, vou te dar uma alternativa pr…" at bounding box center [630, 201] width 177 height 31
drag, startPoint x: 577, startPoint y: 144, endPoint x: 640, endPoint y: 144, distance: 63.8
click at [640, 186] on div "Entendo! Como é o primeiro acesso do colaborador, vou te dar uma alternativa pr…" at bounding box center [630, 201] width 177 height 31
click at [643, 186] on div "Entendo! Como é o primeiro acesso do colaborador, vou te dar uma alternativa pr…" at bounding box center [630, 201] width 177 height 31
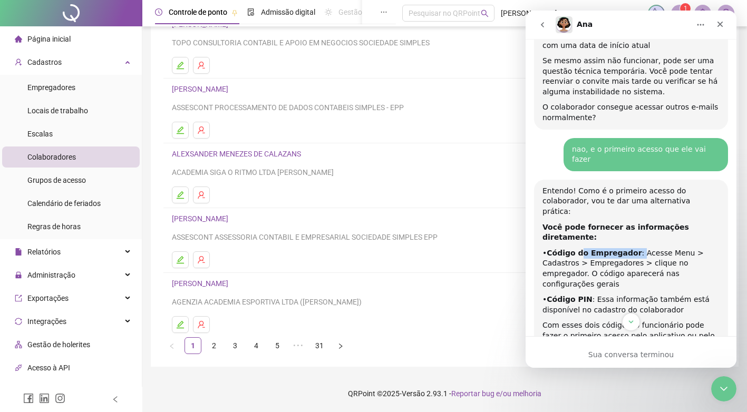
drag, startPoint x: 577, startPoint y: 174, endPoint x: 631, endPoint y: 180, distance: 54.7
click at [631, 248] on div "• Código do Empregador : Acesse Menu > Cadastros > Empregadores > clique no emp…" at bounding box center [630, 268] width 177 height 41
click at [634, 248] on div "• Código do Empregador : Acesse Menu > Cadastros > Empregadores > clique no emp…" at bounding box center [630, 268] width 177 height 41
drag, startPoint x: 645, startPoint y: 177, endPoint x: 680, endPoint y: 177, distance: 35.8
click at [680, 248] on div "• Código do Empregador : Acesse Menu > Cadastros > Empregadores > clique no emp…" at bounding box center [630, 268] width 177 height 41
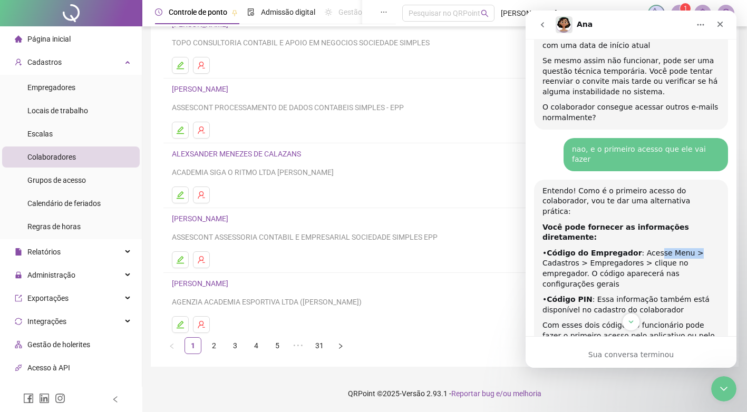
click at [682, 248] on div "• Código do Empregador : Acesse Menu > Cadastros > Empregadores > clique no emp…" at bounding box center [630, 268] width 177 height 41
drag, startPoint x: 625, startPoint y: 177, endPoint x: 665, endPoint y: 177, distance: 40.6
click at [665, 248] on div "• Código do Empregador : Acesse Menu > Cadastros > Empregadores > clique no emp…" at bounding box center [630, 268] width 177 height 41
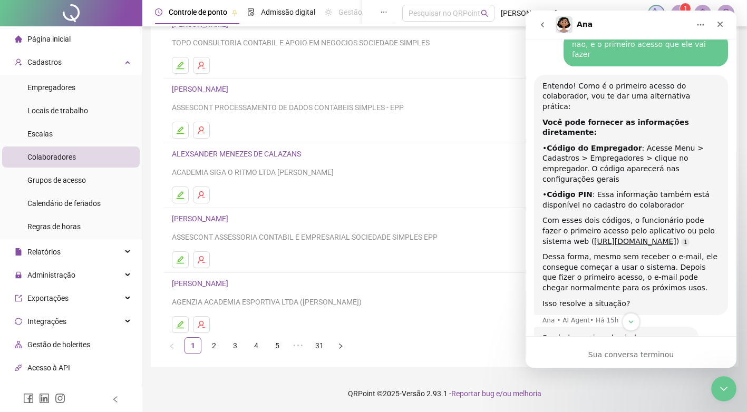
scroll to position [895, 0]
drag, startPoint x: 596, startPoint y: 108, endPoint x: 689, endPoint y: 119, distance: 94.0
click at [689, 189] on div "• Código PIN : Essa informação também está disponível no cadastro do colaborador" at bounding box center [630, 199] width 177 height 21
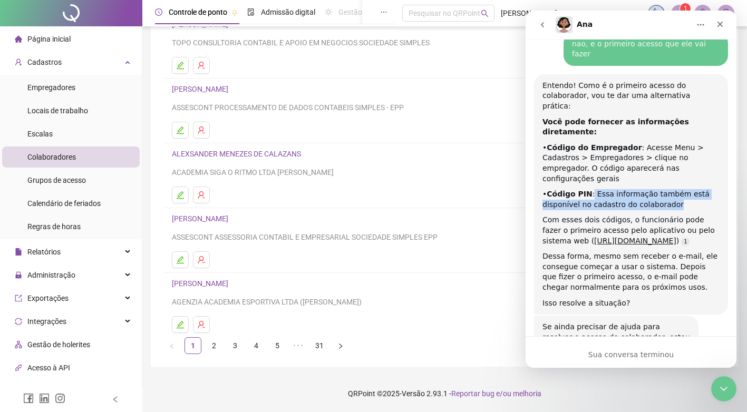
click at [689, 189] on div "• Código PIN : Essa informação também está disponível no cadastro do colaborador" at bounding box center [630, 199] width 177 height 21
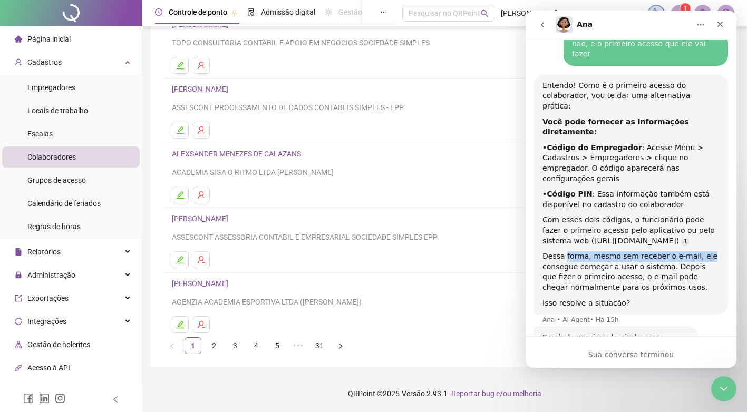
drag, startPoint x: 564, startPoint y: 168, endPoint x: 693, endPoint y: 170, distance: 128.6
click at [693, 251] on div "Dessa forma, mesmo sem receber o e-mail, ele consegue começar a usar o sistema.…" at bounding box center [630, 271] width 177 height 41
click at [693, 170] on div "Entendo! Como é o primeiro acesso do colaborador, vou te dar uma alternativa pr…" at bounding box center [630, 195] width 177 height 228
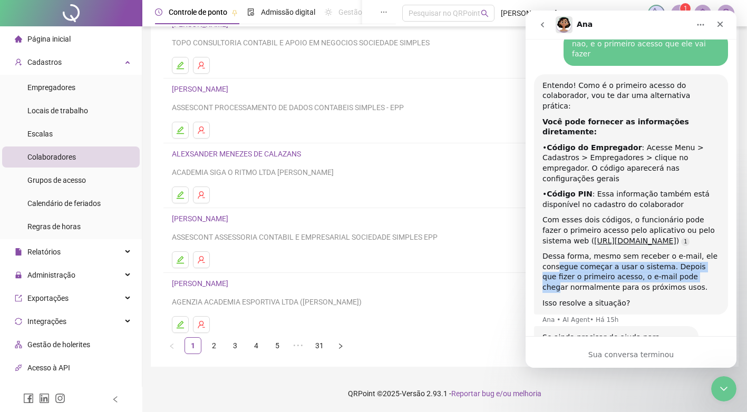
drag, startPoint x: 559, startPoint y: 179, endPoint x: 667, endPoint y: 187, distance: 108.9
click at [667, 251] on div "Dessa forma, mesmo sem receber o e-mail, ele consegue começar a usar o sistema.…" at bounding box center [630, 271] width 177 height 41
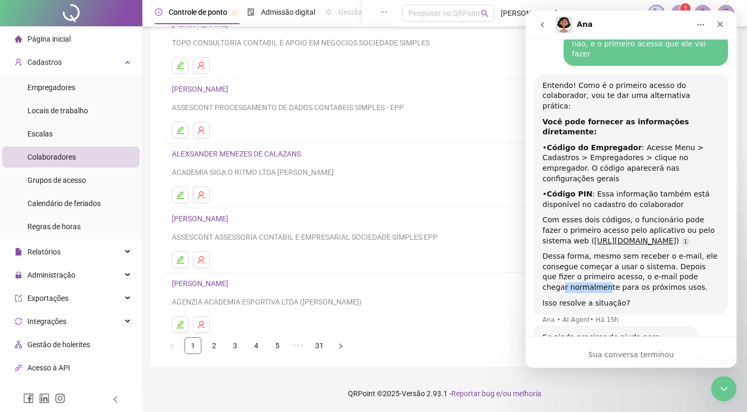
drag, startPoint x: 579, startPoint y: 196, endPoint x: 672, endPoint y: 193, distance: 93.4
click at [672, 251] on div "Dessa forma, mesmo sem receber o e-mail, ele consegue começar a usar o sistema.…" at bounding box center [630, 271] width 177 height 41
drag, startPoint x: 575, startPoint y: 205, endPoint x: 641, endPoint y: 204, distance: 66.4
click at [641, 251] on div "Dessa forma, mesmo sem receber o e-mail, ele consegue começar a usar o sistema.…" at bounding box center [630, 271] width 177 height 41
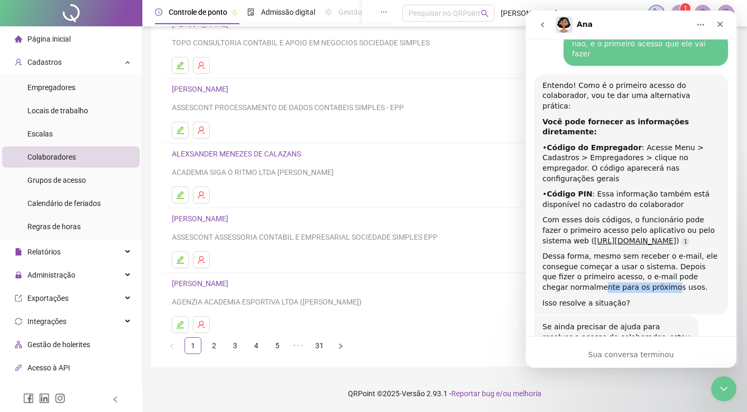
click at [641, 251] on div "Dessa forma, mesmo sem receber o e-mail, ele consegue começar a usar o sistema.…" at bounding box center [630, 271] width 177 height 41
click at [660, 251] on div "Dessa forma, mesmo sem receber o e-mail, ele consegue começar a usar o sistema.…" at bounding box center [630, 271] width 177 height 41
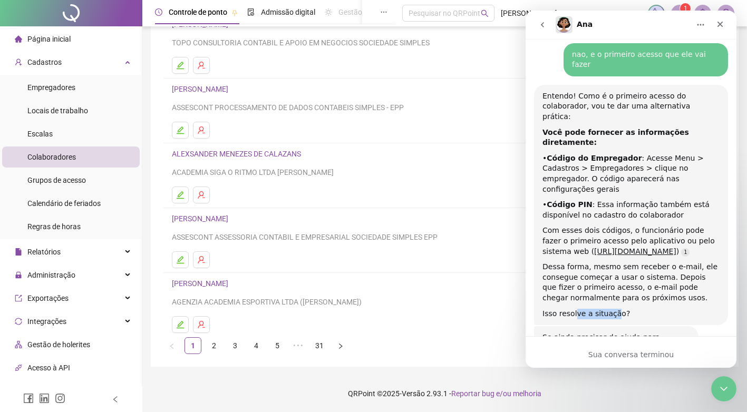
drag, startPoint x: 660, startPoint y: 206, endPoint x: 609, endPoint y: 222, distance: 53.5
click at [609, 309] on div "Isso resolve a situação?" at bounding box center [630, 314] width 177 height 11
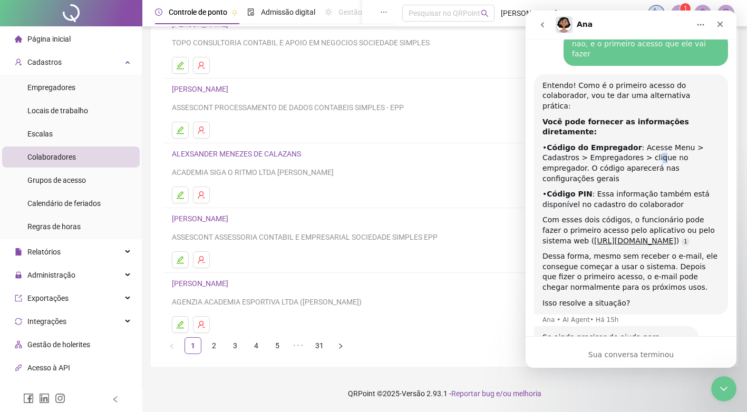
drag, startPoint x: 609, startPoint y: 222, endPoint x: 615, endPoint y: 80, distance: 142.5
click at [615, 143] on div "• Código do Empregador : Acesse Menu > Cadastros > Empregadores > clique no emp…" at bounding box center [630, 163] width 177 height 41
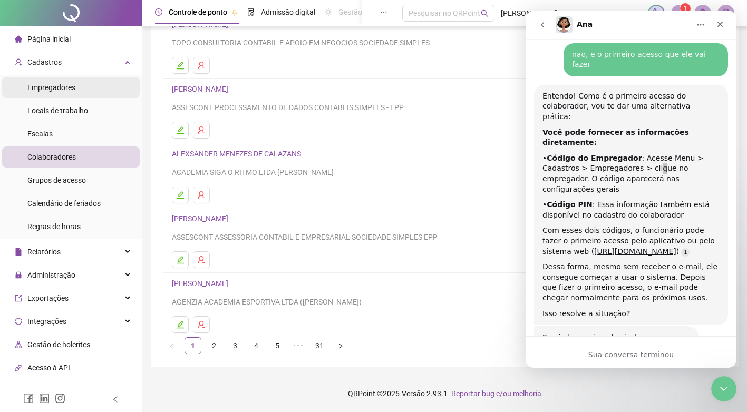
click at [67, 91] on span "Empregadores" at bounding box center [51, 87] width 48 height 8
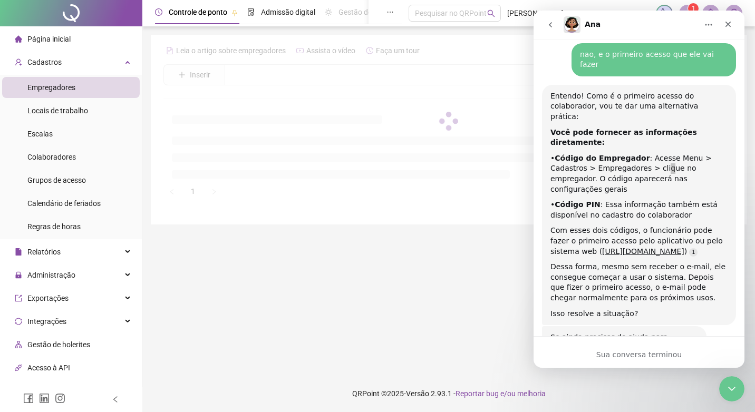
click at [300, 62] on div at bounding box center [448, 121] width 570 height 158
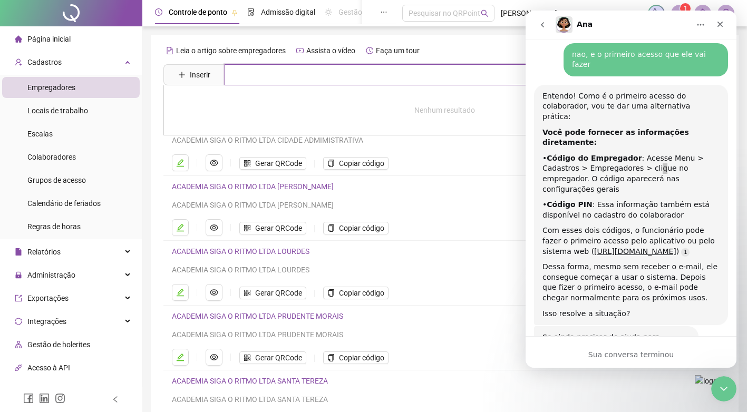
drag, startPoint x: 229, startPoint y: 77, endPoint x: 257, endPoint y: 76, distance: 28.0
click at [229, 77] on input "text" at bounding box center [452, 74] width 455 height 21
type input "*"
type input "***"
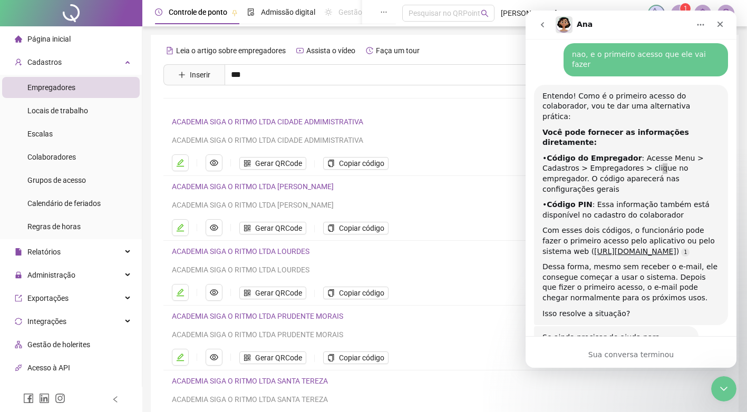
click at [225, 103] on link "JPB PRESTACAO DE SERVICOS CONTABEIS SOCIEDADE SIMPLES" at bounding box center [291, 106] width 216 height 8
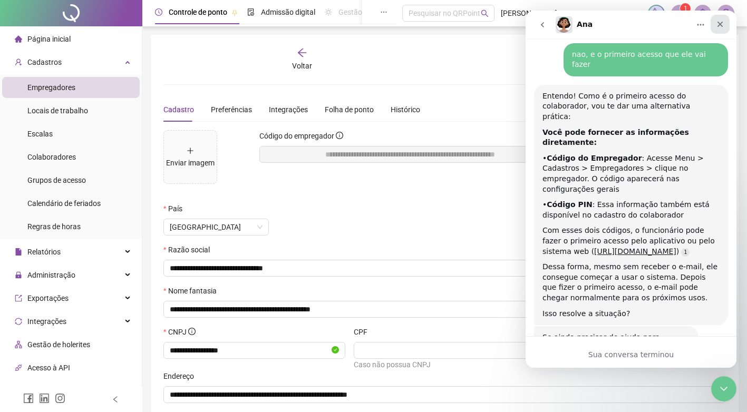
drag, startPoint x: 719, startPoint y: 22, endPoint x: 1121, endPoint y: 192, distance: 436.3
click at [719, 22] on icon "Fechar" at bounding box center [720, 24] width 8 height 8
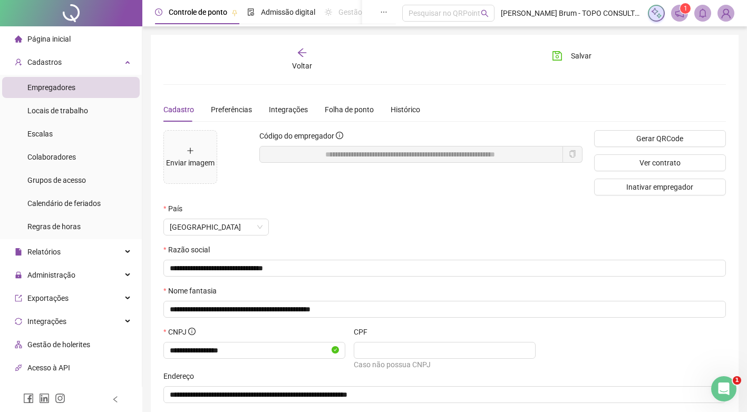
click at [535, 145] on div "Código do empregador" at bounding box center [420, 138] width 323 height 16
click at [557, 154] on span "**********" at bounding box center [411, 154] width 304 height 17
click at [588, 154] on div "Gerar QRCode Ver contrato Inativar empregador" at bounding box center [659, 166] width 143 height 73
click at [573, 155] on icon "copy" at bounding box center [572, 153] width 7 height 7
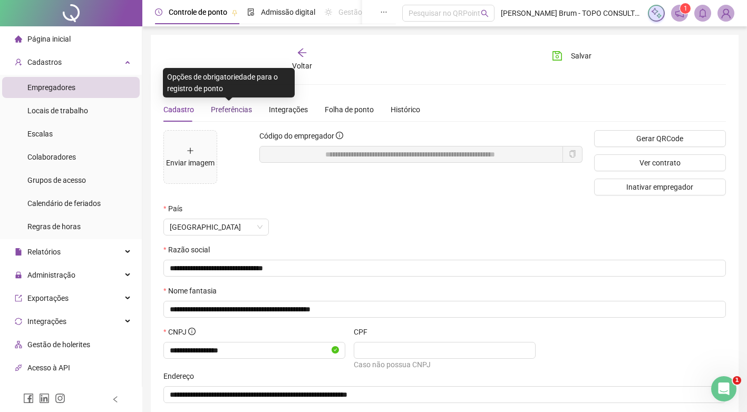
click at [227, 109] on span "Preferências" at bounding box center [231, 109] width 41 height 8
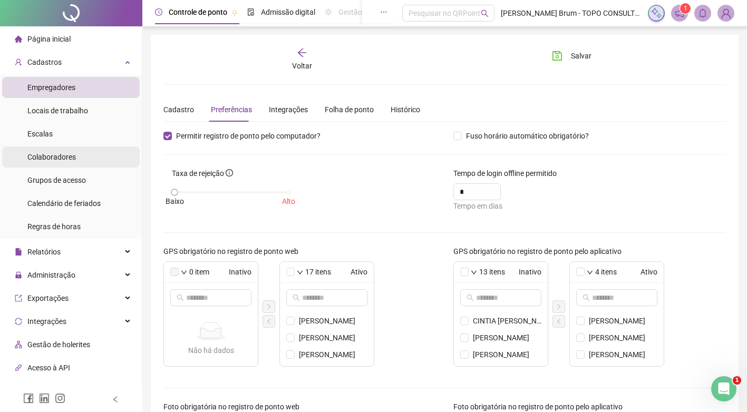
click at [53, 158] on span "Colaboradores" at bounding box center [51, 157] width 48 height 8
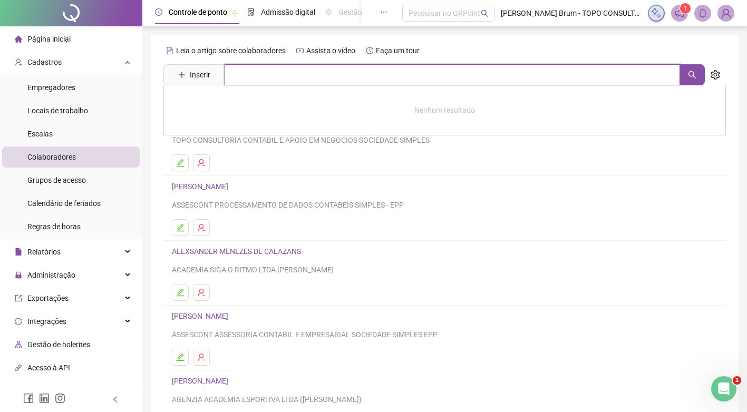
click at [350, 74] on input "text" at bounding box center [452, 74] width 455 height 21
type input "******"
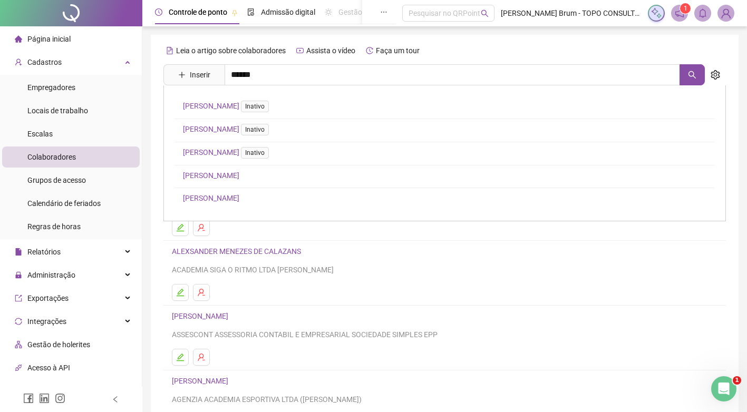
click at [239, 196] on link "[PERSON_NAME]" at bounding box center [211, 198] width 56 height 8
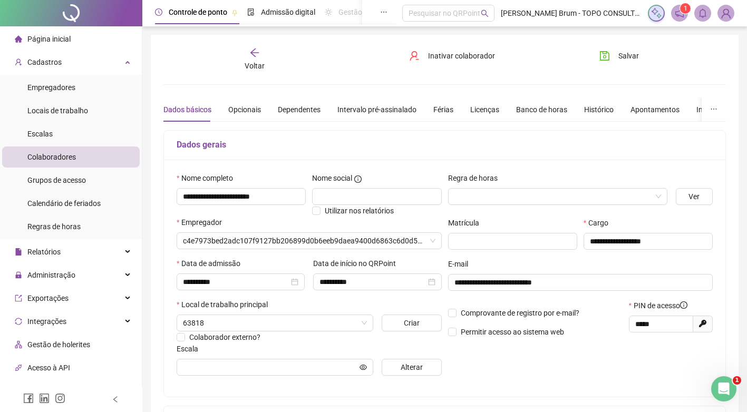
type input "**********"
click at [453, 47] on button "Inativar colaborador" at bounding box center [452, 55] width 102 height 17
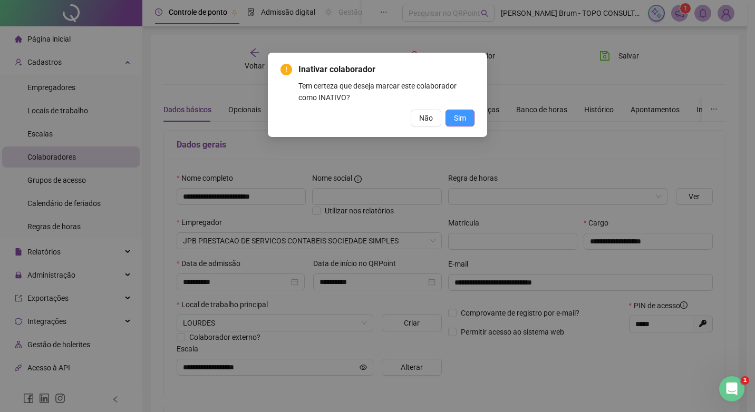
click at [462, 121] on span "Sim" at bounding box center [460, 118] width 12 height 12
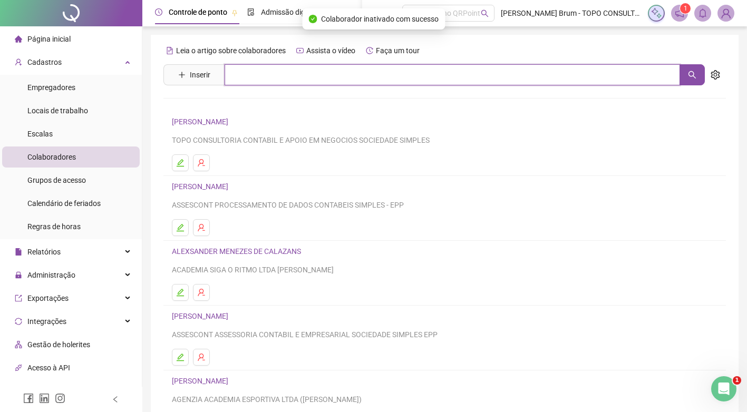
click at [302, 75] on input "text" at bounding box center [452, 74] width 455 height 21
type input "******"
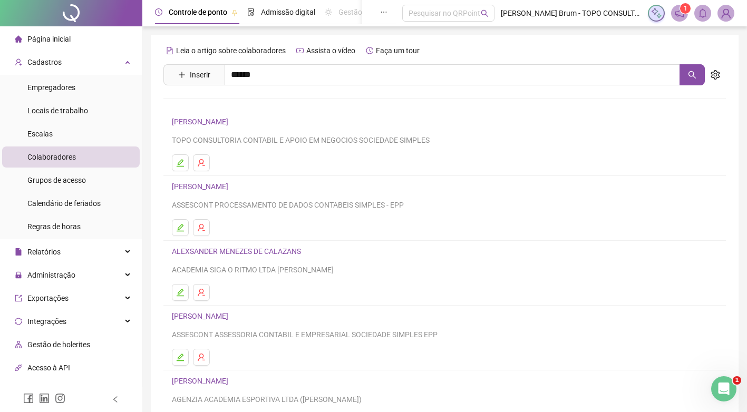
click at [239, 175] on link "[PERSON_NAME]" at bounding box center [211, 175] width 56 height 8
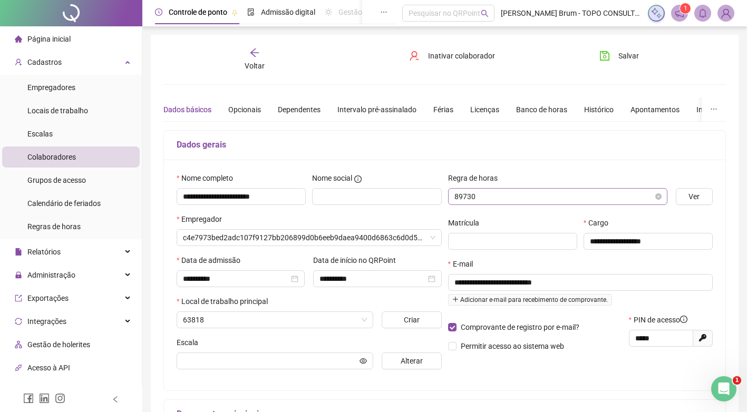
type input "**********"
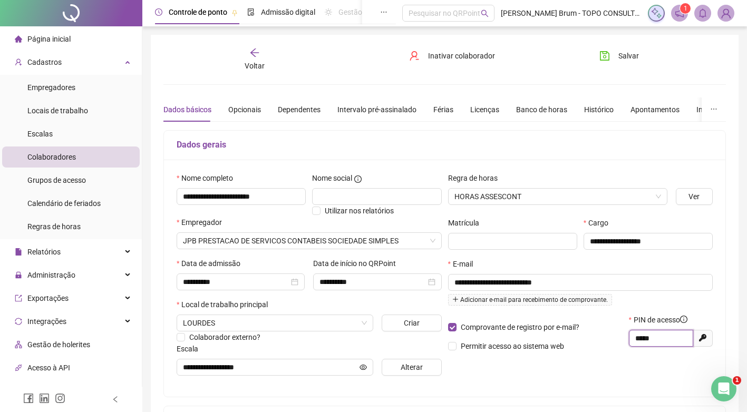
drag, startPoint x: 665, startPoint y: 341, endPoint x: 492, endPoint y: 336, distance: 172.4
click at [503, 337] on div "Comprovante de registro por e-mail? Permitir acesso ao sistema web PIN de acess…" at bounding box center [580, 336] width 271 height 45
click at [60, 87] on span "Empregadores" at bounding box center [51, 87] width 48 height 8
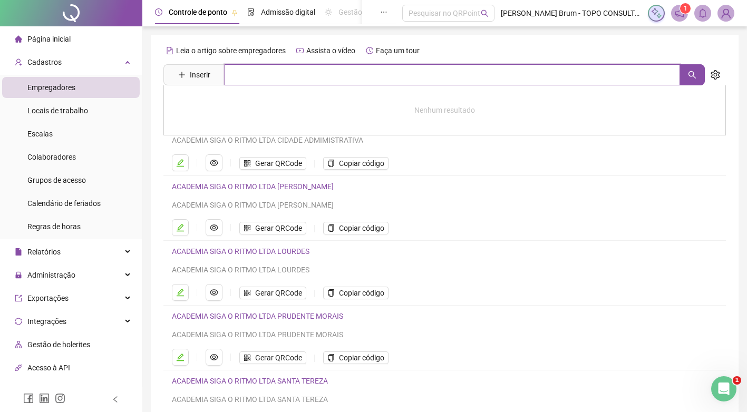
click at [342, 80] on input "text" at bounding box center [452, 74] width 455 height 21
type input "***"
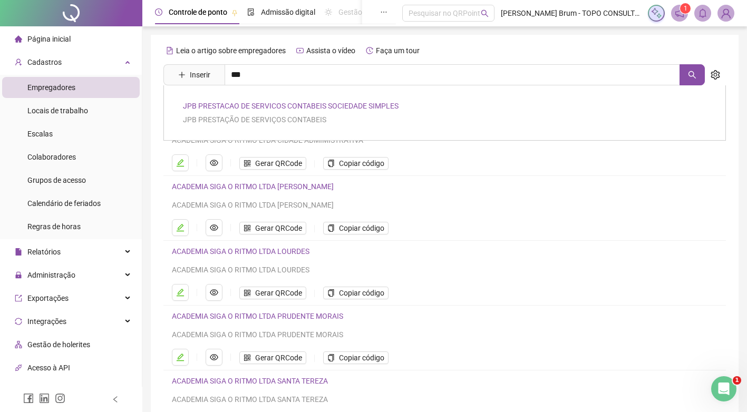
click at [231, 104] on link "JPB PRESTACAO DE SERVICOS CONTABEIS SOCIEDADE SIMPLES" at bounding box center [291, 106] width 216 height 8
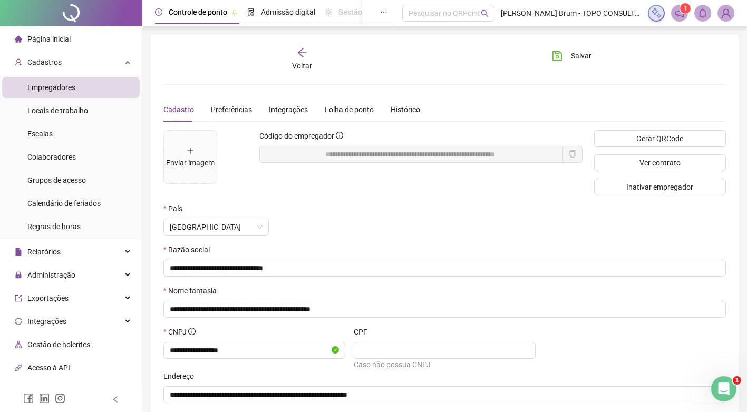
click at [570, 156] on icon "copy" at bounding box center [572, 153] width 6 height 7
click at [533, 229] on div "[GEOGRAPHIC_DATA]" at bounding box center [396, 227] width 467 height 17
click at [231, 110] on span "Preferências" at bounding box center [231, 109] width 41 height 8
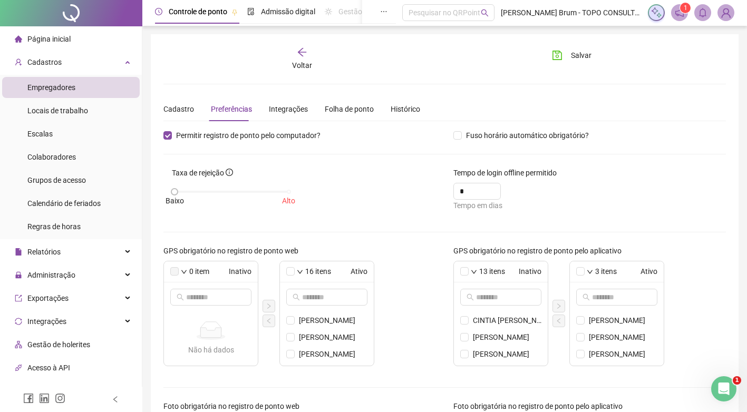
scroll to position [211, 0]
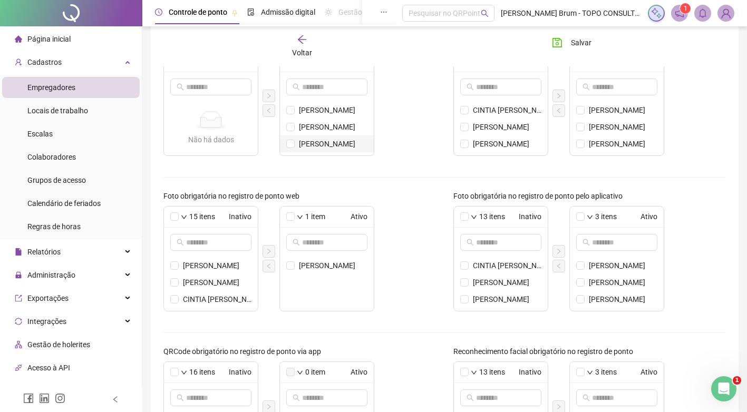
click at [329, 149] on span "[PERSON_NAME]" at bounding box center [333, 144] width 69 height 12
click at [615, 142] on span "[PERSON_NAME]" at bounding box center [623, 144] width 69 height 12
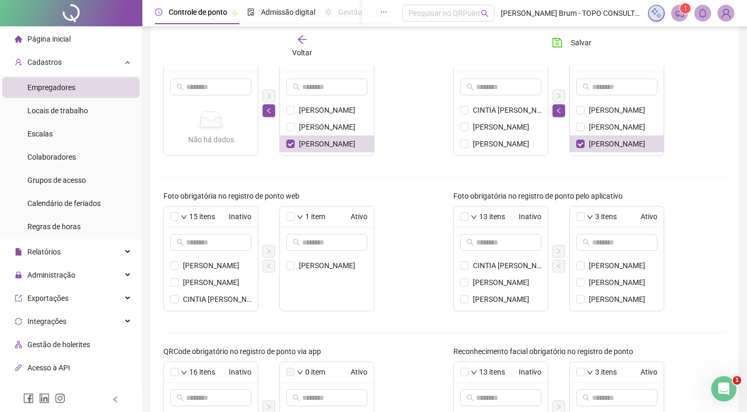
drag, startPoint x: 561, startPoint y: 109, endPoint x: 549, endPoint y: 110, distance: 12.2
click at [561, 109] on icon "left" at bounding box center [559, 111] width 6 height 6
drag, startPoint x: 271, startPoint y: 111, endPoint x: 352, endPoint y: 151, distance: 89.8
click at [271, 111] on icon "left" at bounding box center [269, 111] width 6 height 6
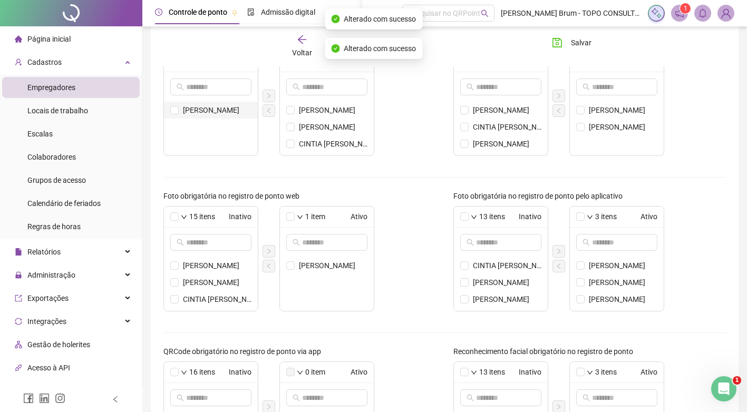
click at [205, 108] on span "[PERSON_NAME]" at bounding box center [217, 110] width 69 height 12
click at [265, 95] on button "button" at bounding box center [269, 96] width 13 height 13
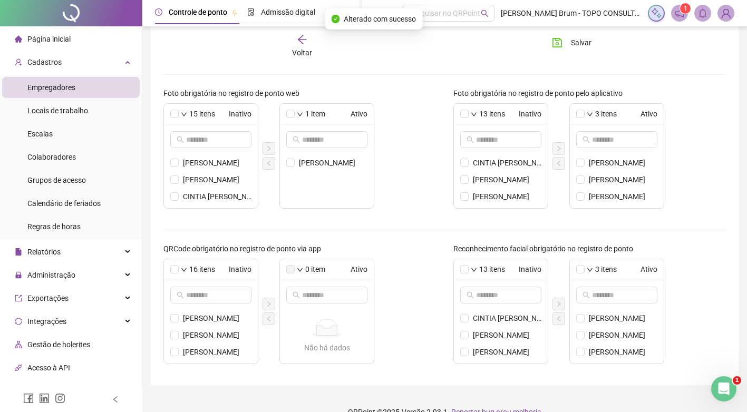
scroll to position [316, 0]
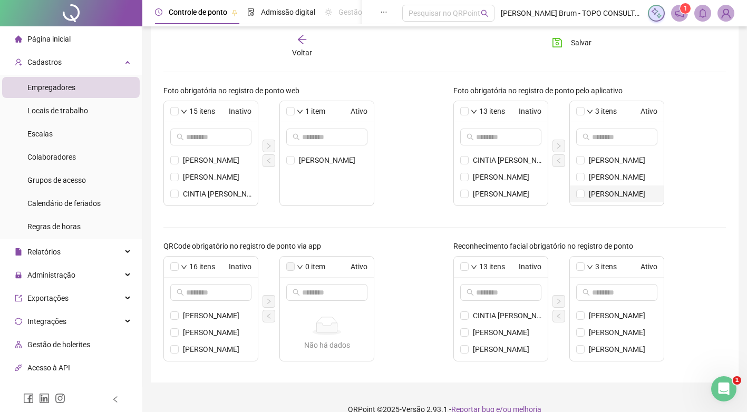
click at [589, 195] on span "[PERSON_NAME]" at bounding box center [623, 194] width 69 height 12
click at [559, 163] on icon "left" at bounding box center [559, 161] width 6 height 6
click at [317, 161] on span "[PERSON_NAME]" at bounding box center [333, 160] width 69 height 12
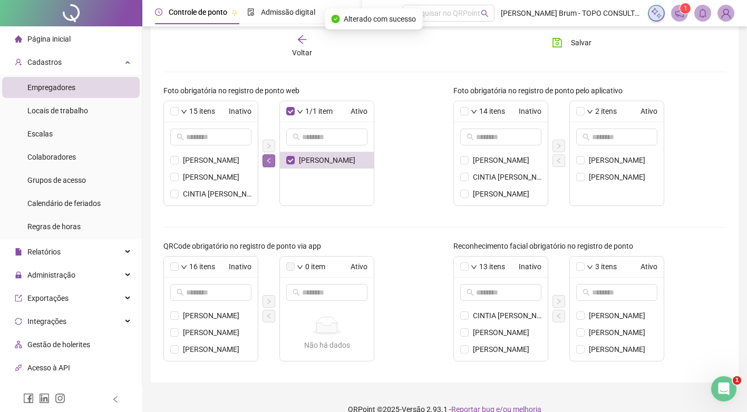
click at [263, 159] on button "button" at bounding box center [269, 160] width 13 height 13
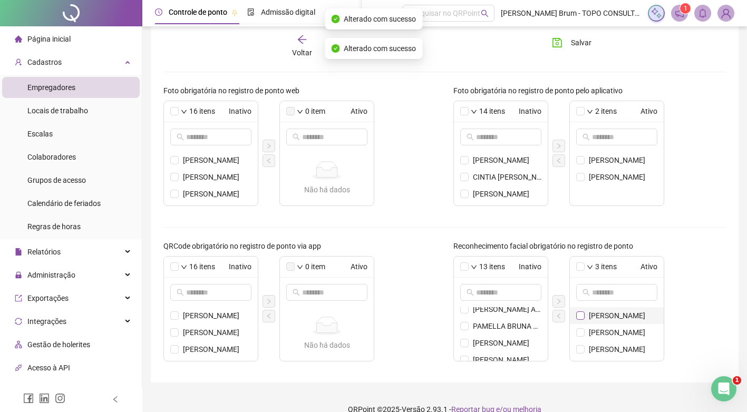
scroll to position [332, 0]
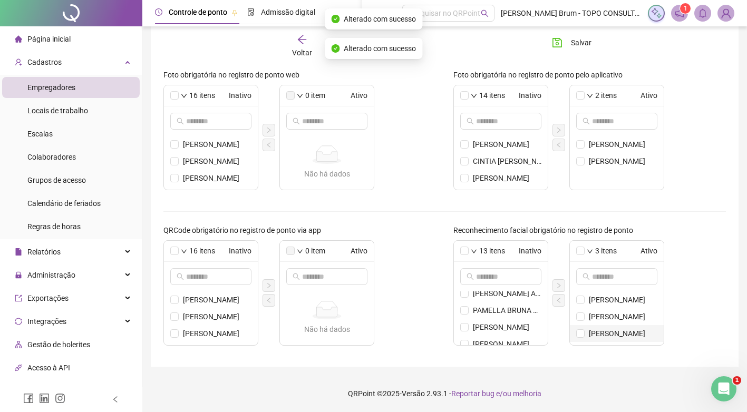
click at [592, 329] on span "[PERSON_NAME]" at bounding box center [623, 334] width 69 height 12
click at [563, 297] on button "button" at bounding box center [558, 300] width 13 height 13
click at [573, 47] on span "Salvar" at bounding box center [581, 43] width 21 height 12
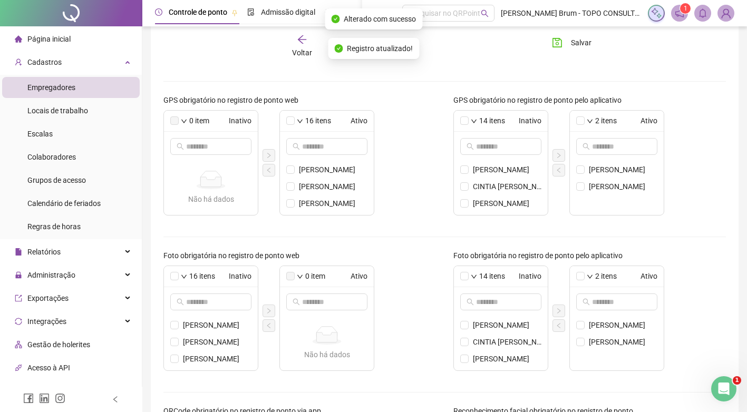
scroll to position [0, 0]
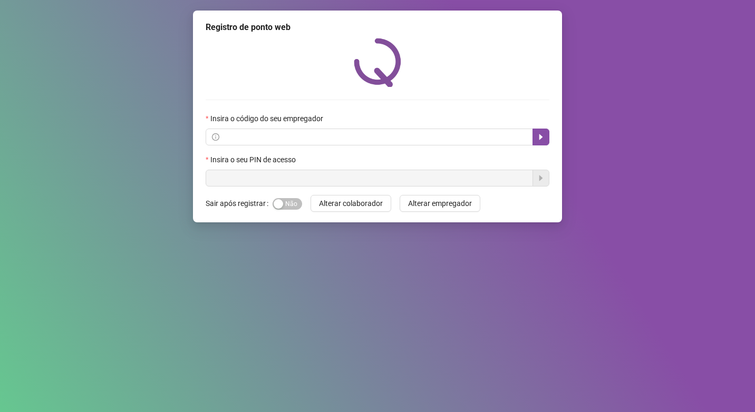
click at [339, 128] on div "Insira o código do seu empregador" at bounding box center [378, 121] width 344 height 16
click at [320, 133] on input "text" at bounding box center [373, 137] width 305 height 12
paste input "**********"
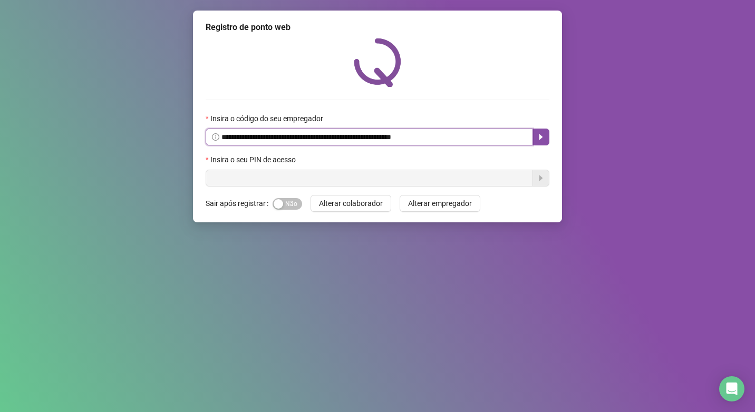
type input "**********"
click at [552, 134] on div "**********" at bounding box center [377, 117] width 369 height 212
click at [540, 137] on icon "caret-right" at bounding box center [541, 137] width 4 height 6
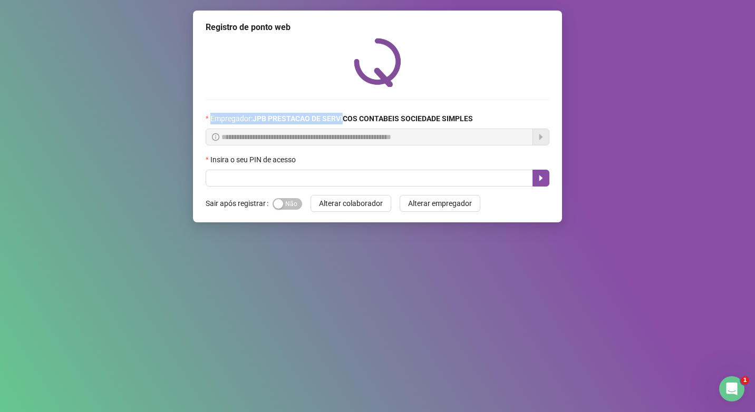
drag, startPoint x: 270, startPoint y: 111, endPoint x: 345, endPoint y: 120, distance: 75.4
click at [345, 120] on div "**********" at bounding box center [378, 112] width 344 height 149
click at [345, 120] on strong "JPB PRESTACAO DE SERVICOS CONTABEIS SOCIEDADE SIMPLES" at bounding box center [362, 118] width 220 height 8
click at [380, 169] on div "Insira o seu PIN de acesso" at bounding box center [378, 162] width 344 height 16
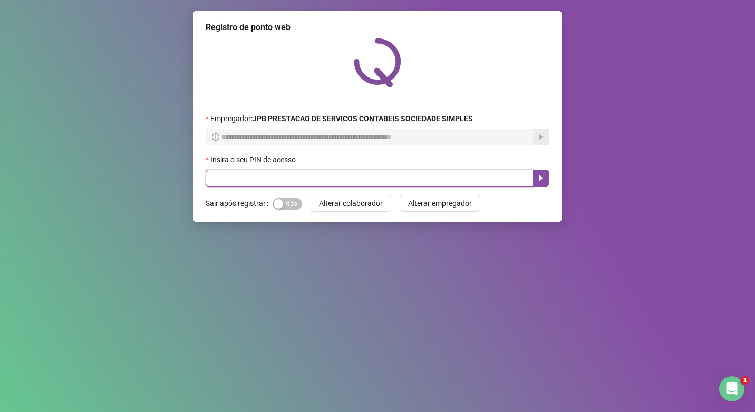
click at [351, 182] on input "text" at bounding box center [369, 178] width 327 height 17
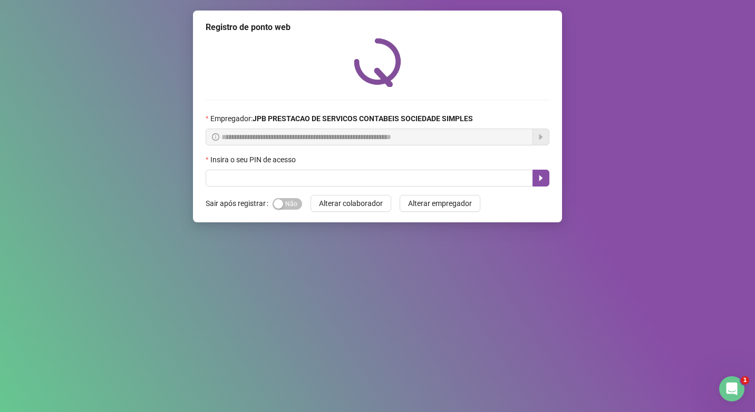
click at [666, 63] on div "**********" at bounding box center [377, 206] width 755 height 412
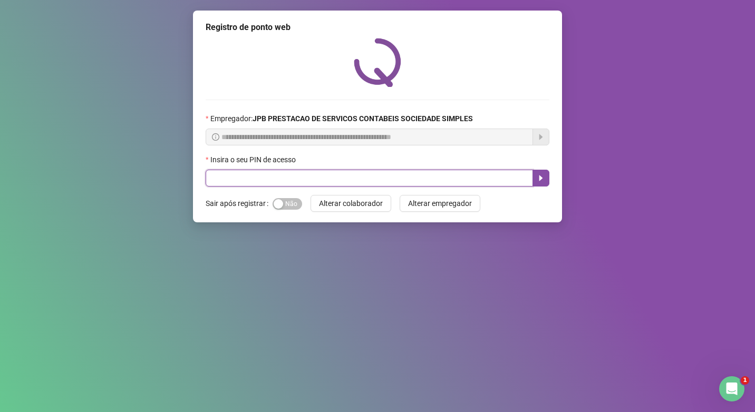
click at [314, 174] on input "text" at bounding box center [369, 178] width 327 height 17
paste input "*****"
type input "*****"
click at [537, 179] on icon "caret-right" at bounding box center [541, 178] width 8 height 8
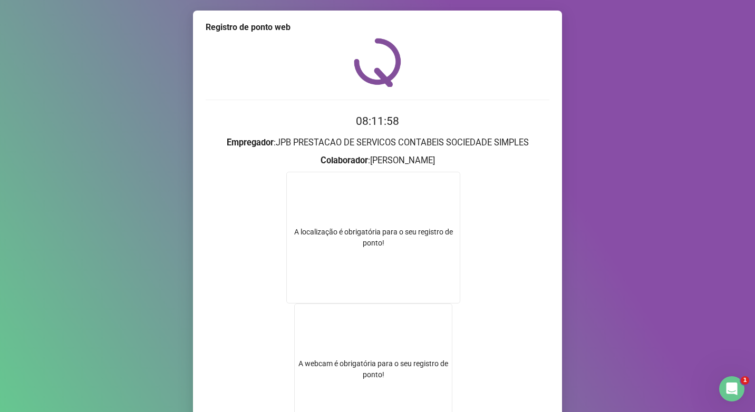
drag, startPoint x: 334, startPoint y: 149, endPoint x: 421, endPoint y: 153, distance: 87.1
click at [421, 153] on form "08:11:58 Empregador : JPB PRESTACAO DE SERVICOS CONTABEIS SOCIEDADE SIMPLES Col…" at bounding box center [378, 299] width 344 height 372
click at [421, 154] on h3 "Colaborador : CASSIO LUIZ DE SOUZA BOIS" at bounding box center [378, 161] width 344 height 14
